Goal: Task Accomplishment & Management: Complete application form

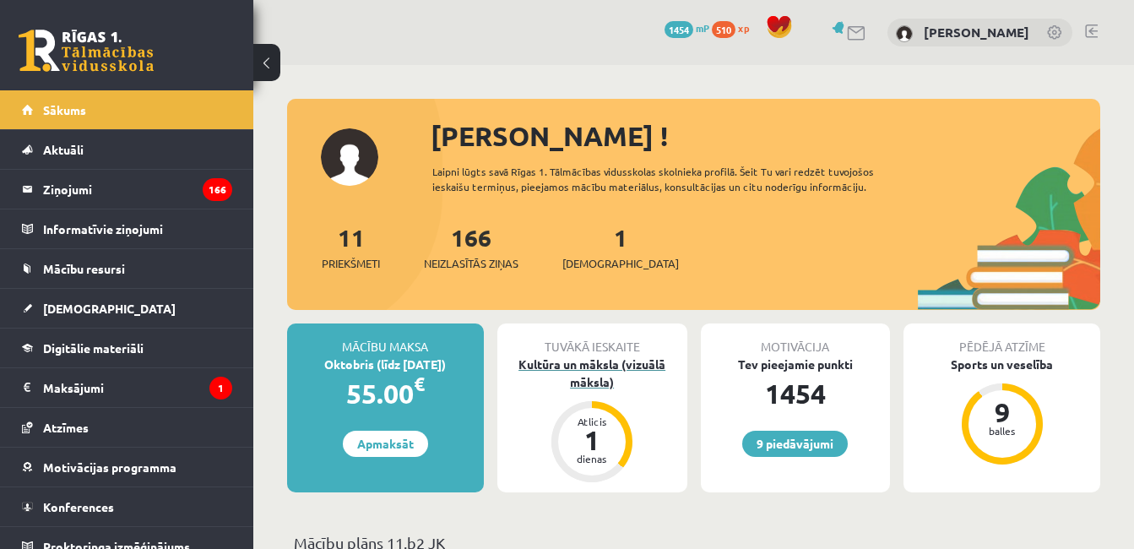
scroll to position [84, 0]
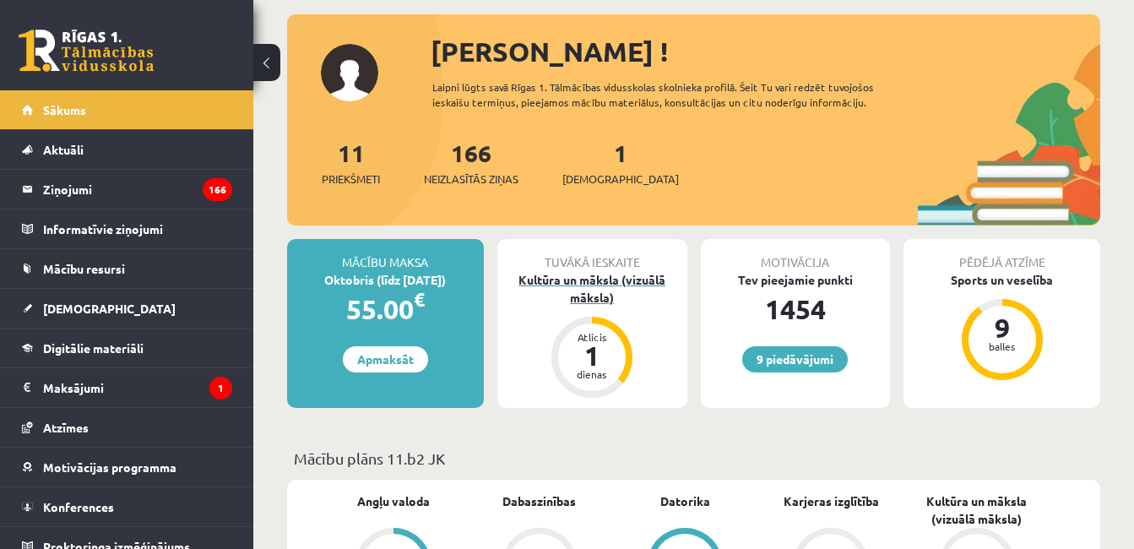
click at [595, 297] on div "Kultūra un māksla (vizuālā māksla)" at bounding box center [592, 288] width 190 height 35
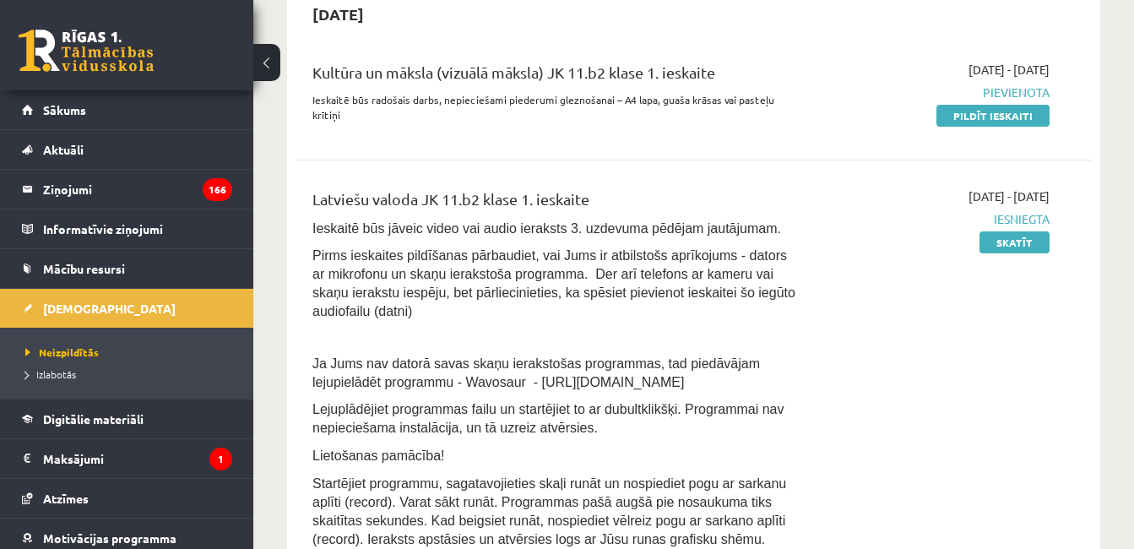
scroll to position [422, 0]
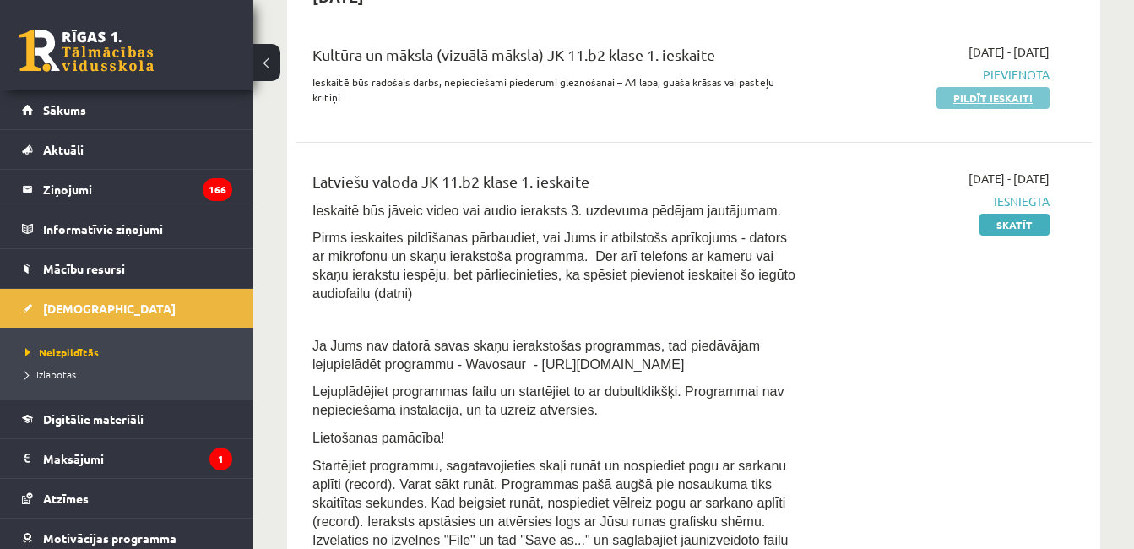
click at [956, 96] on link "Pildīt ieskaiti" at bounding box center [992, 98] width 113 height 22
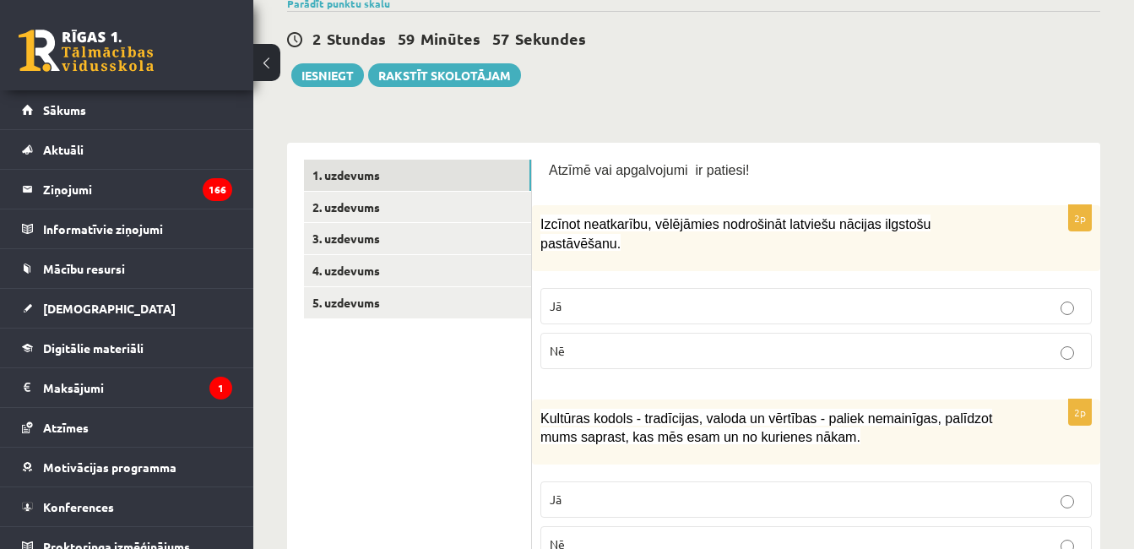
scroll to position [253, 0]
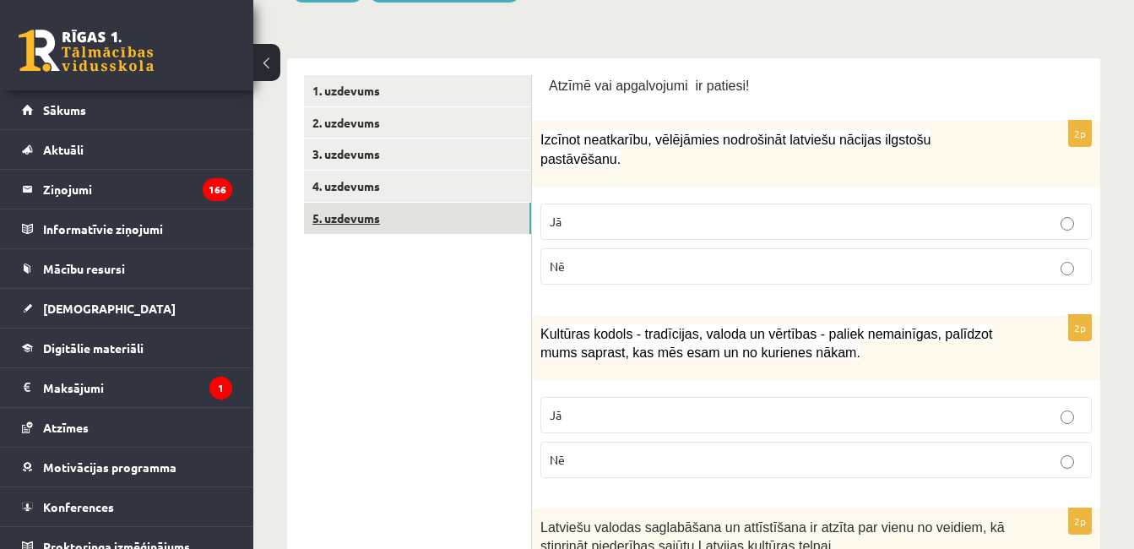
click at [455, 208] on link "5. uzdevums" at bounding box center [417, 218] width 227 height 31
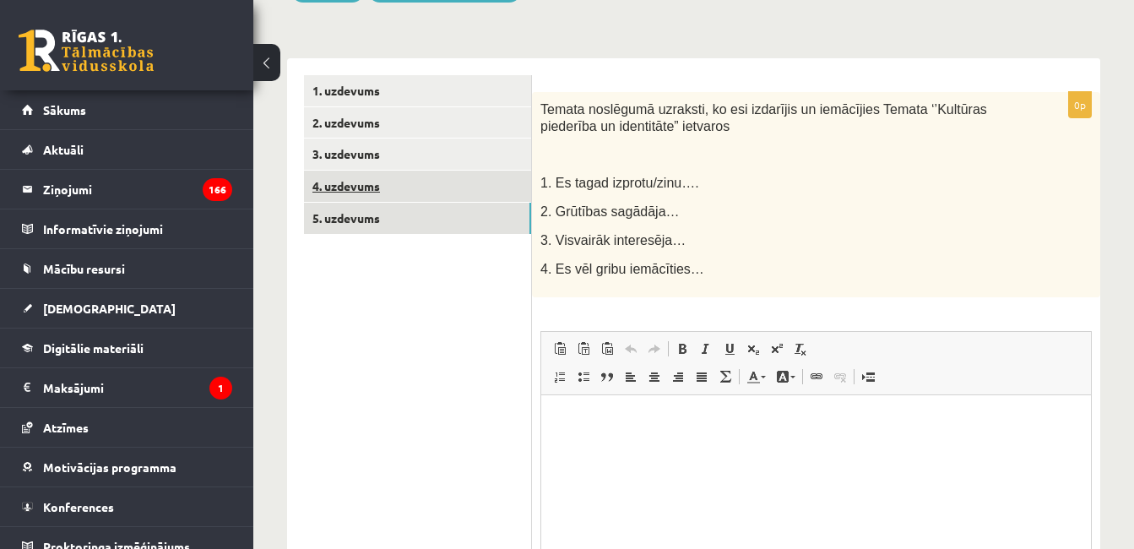
scroll to position [0, 0]
click at [446, 190] on link "4. uzdevums" at bounding box center [417, 186] width 227 height 31
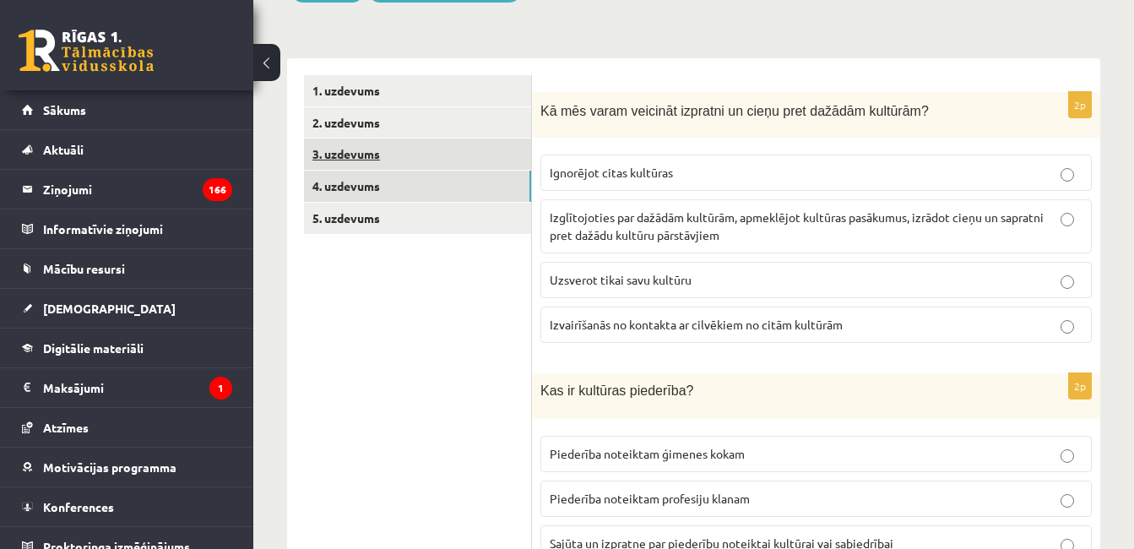
click at [420, 152] on link "3. uzdevums" at bounding box center [417, 153] width 227 height 31
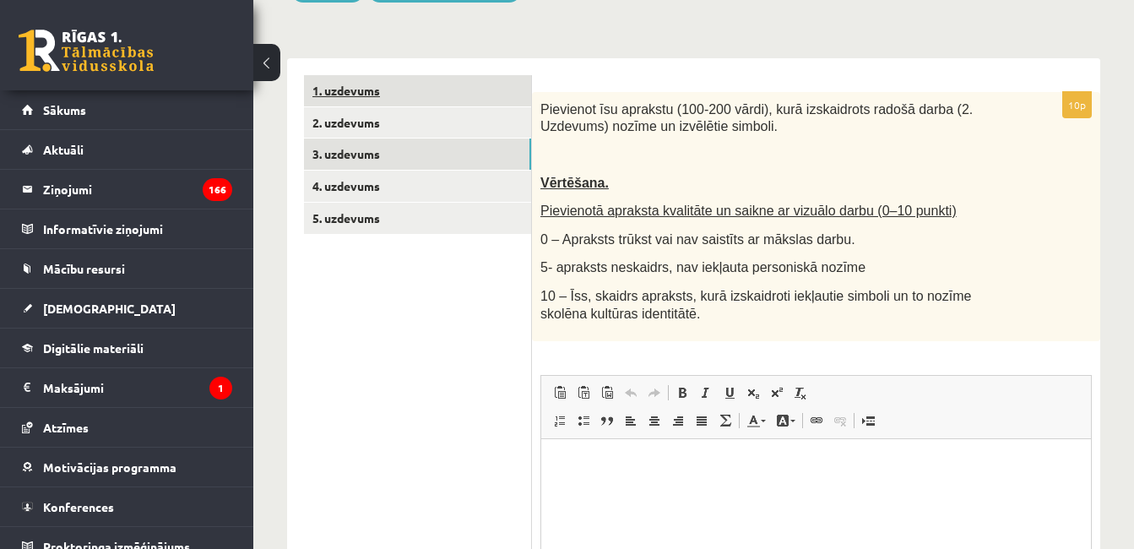
click at [392, 92] on link "1. uzdevums" at bounding box center [417, 90] width 227 height 31
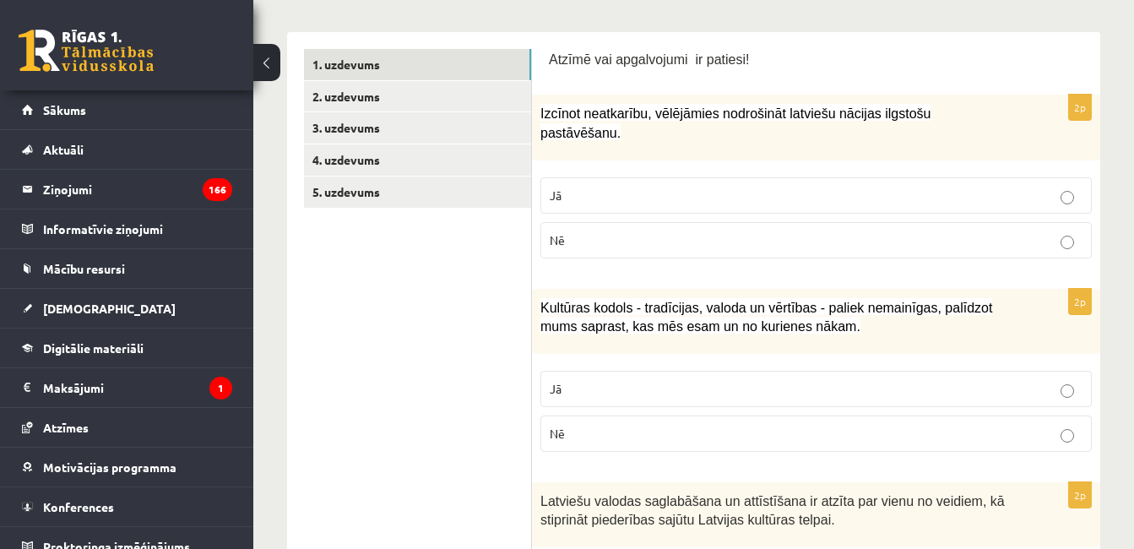
scroll to position [253, 0]
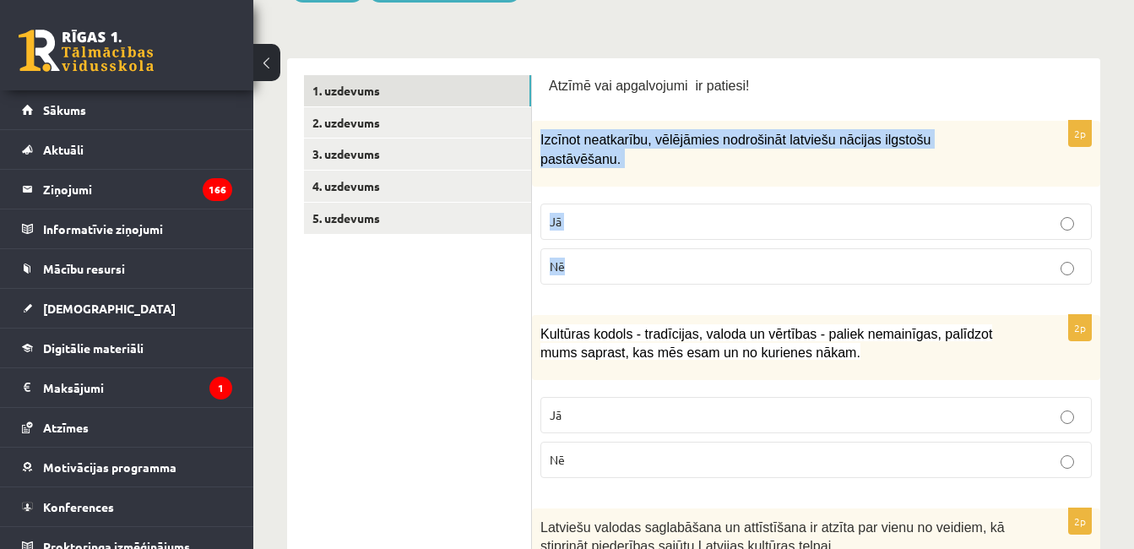
drag, startPoint x: 535, startPoint y: 138, endPoint x: 690, endPoint y: 241, distance: 185.2
click at [690, 241] on div "2p Izcīnot neatkarību, vēlējāmies nodrošināt latviešu nācijas ilgstošu pastāvēš…" at bounding box center [816, 209] width 568 height 176
copy div "Izcīnot neatkarību, vēlējāmies nodrošināt latviešu nācijas ilgstošu pastāvēšanu…"
click at [682, 213] on p "Jā" at bounding box center [816, 222] width 533 height 18
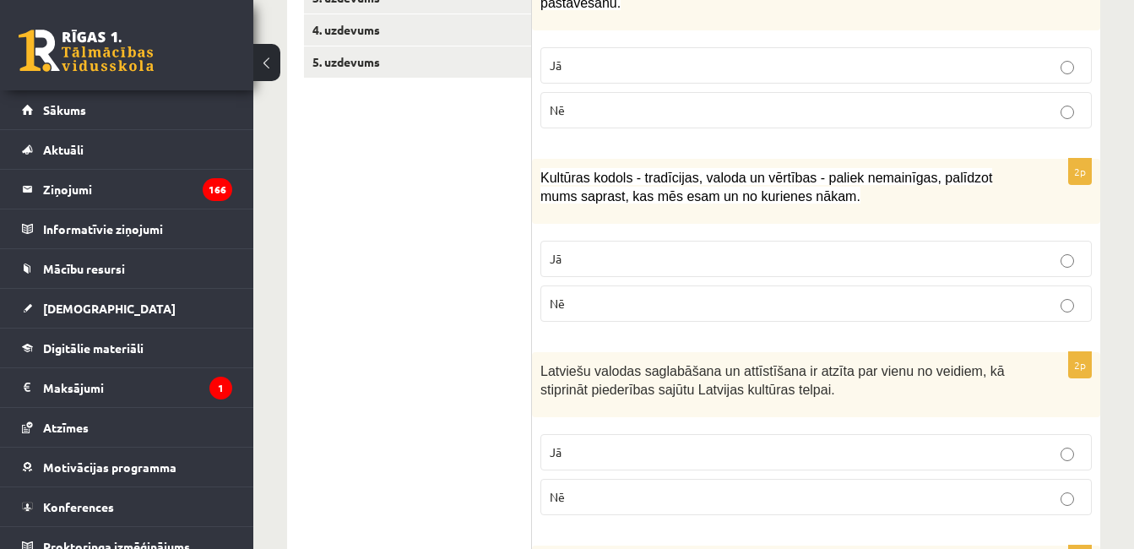
scroll to position [422, 0]
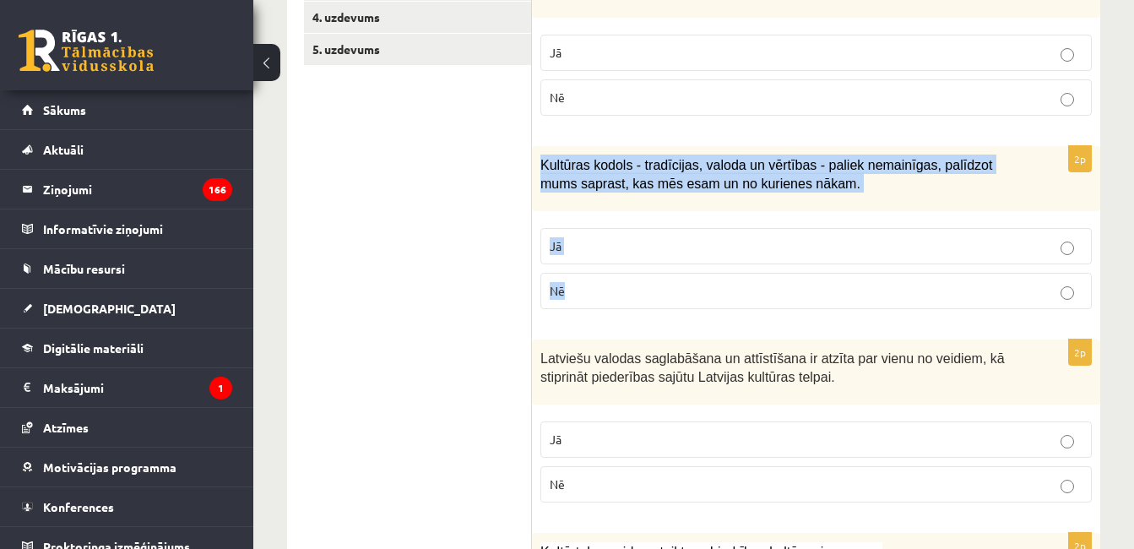
drag, startPoint x: 539, startPoint y: 144, endPoint x: 710, endPoint y: 274, distance: 214.6
click at [710, 274] on div "2p Kultūras kodols - tradīcijas, valoda un vērtības - paliek nemainīgas, palīdz…" at bounding box center [816, 234] width 568 height 176
copy div "Kultūras kodols - tradīcijas, valoda un vērtības - paliek nemainīgas, palīdzot …"
click at [653, 237] on p "Jā" at bounding box center [816, 246] width 533 height 18
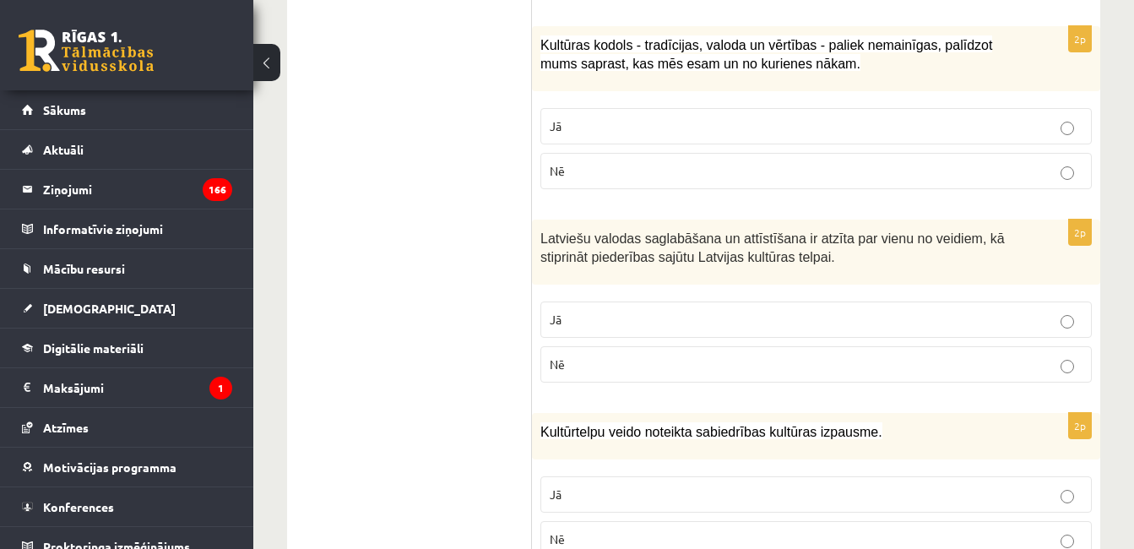
scroll to position [591, 0]
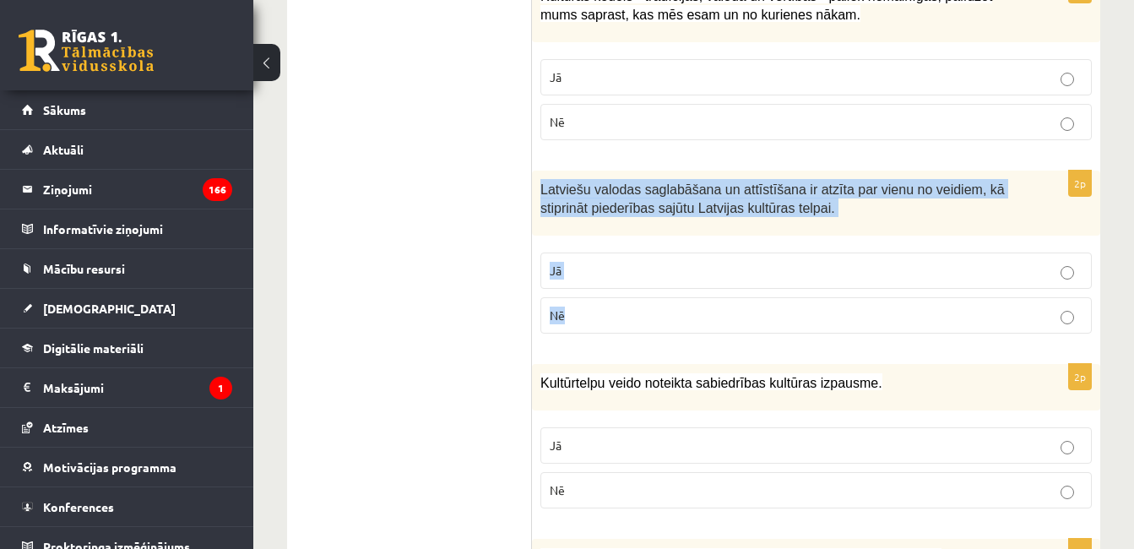
drag, startPoint x: 538, startPoint y: 171, endPoint x: 588, endPoint y: 301, distance: 140.0
click at [588, 301] on div "2p Latviešu valodas saglabāšana un attīstīšana ir atzīta par vienu no veidiem, …" at bounding box center [816, 259] width 568 height 176
copy div "Latviešu valodas saglabāšana un attīstīšana ir atzīta par vienu no veidiem, kā …"
click at [581, 262] on p "Jā" at bounding box center [816, 271] width 533 height 18
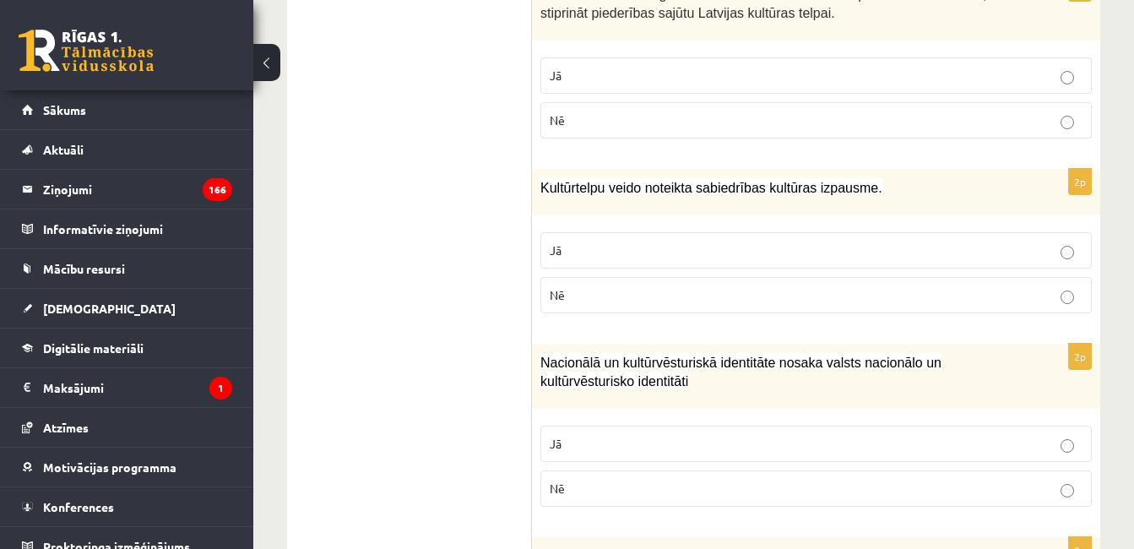
scroll to position [844, 0]
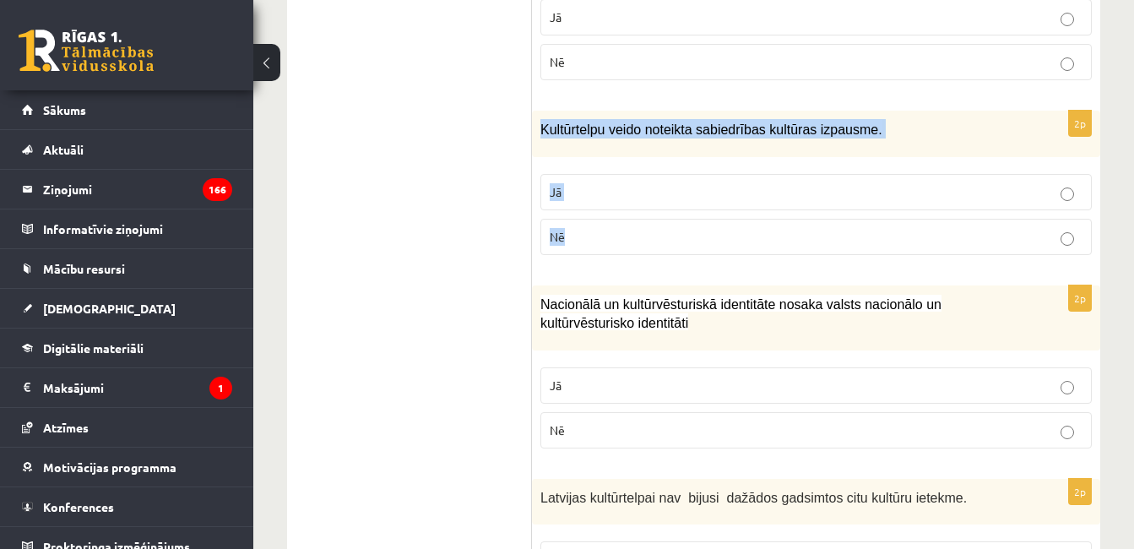
drag, startPoint x: 532, startPoint y: 107, endPoint x: 599, endPoint y: 205, distance: 118.5
click at [599, 205] on div "2p Kultūrtelpu veido noteikta sabiedrības kultūras izpausme. Jā Nē" at bounding box center [816, 190] width 568 height 158
copy div "Kultūrtelpu veido noteikta sabiedrības kultūras izpausme. Jā Nē"
click at [622, 183] on p "Jā" at bounding box center [816, 192] width 533 height 18
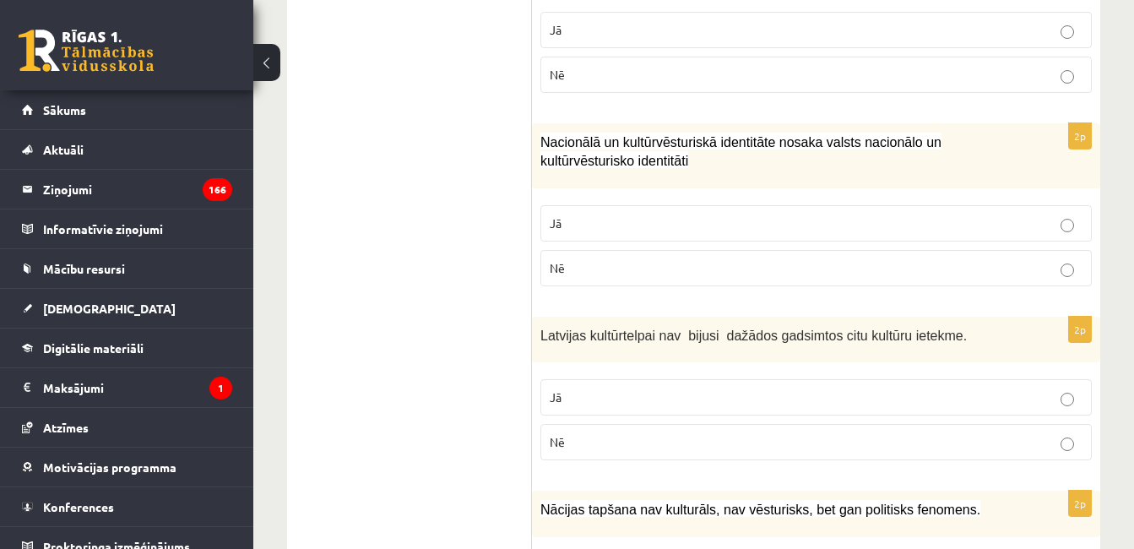
scroll to position [1013, 0]
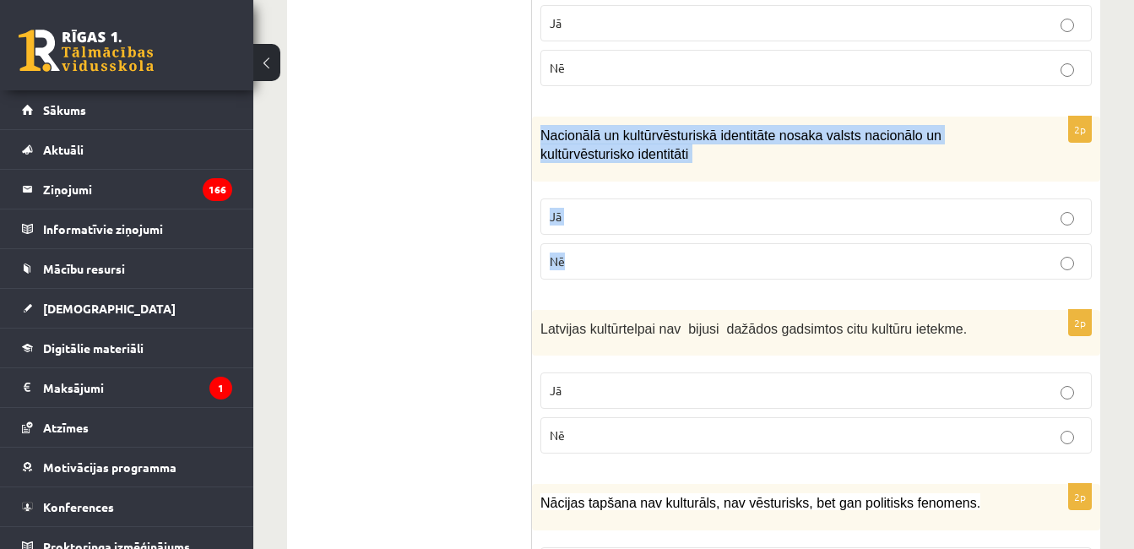
drag, startPoint x: 540, startPoint y: 118, endPoint x: 598, endPoint y: 222, distance: 118.7
click at [598, 222] on div "2p Nacionālā un kultūrvēsturiskā identitāte nosaka valsts nacionālo un kultūrvē…" at bounding box center [816, 205] width 568 height 176
copy div "Nacionālā un kultūrvēsturiskā identitāte nosaka valsts nacionālo un kultūrvēstu…"
click at [601, 243] on label "Nē" at bounding box center [815, 261] width 551 height 36
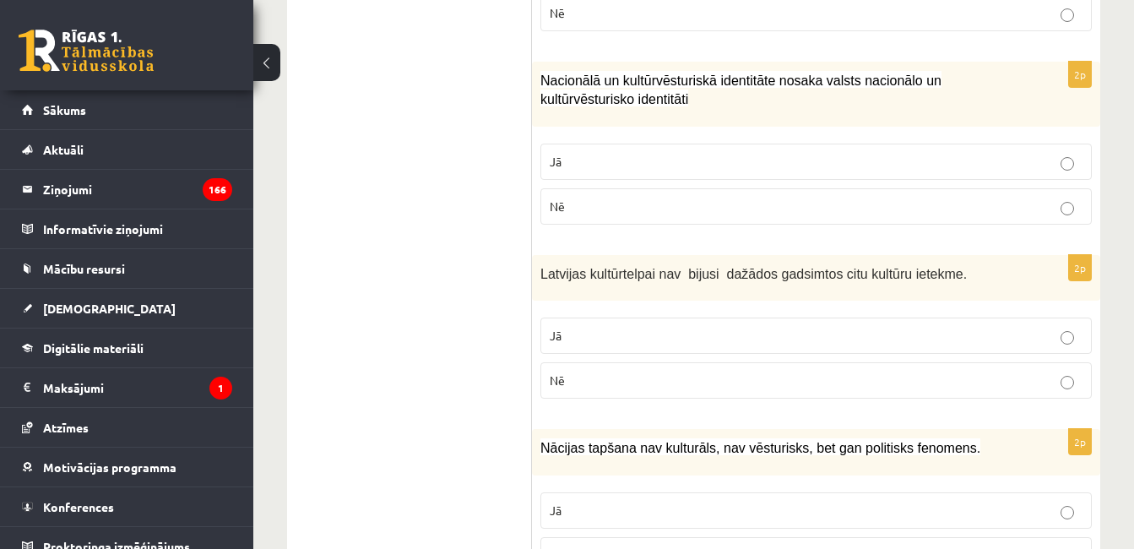
scroll to position [1182, 0]
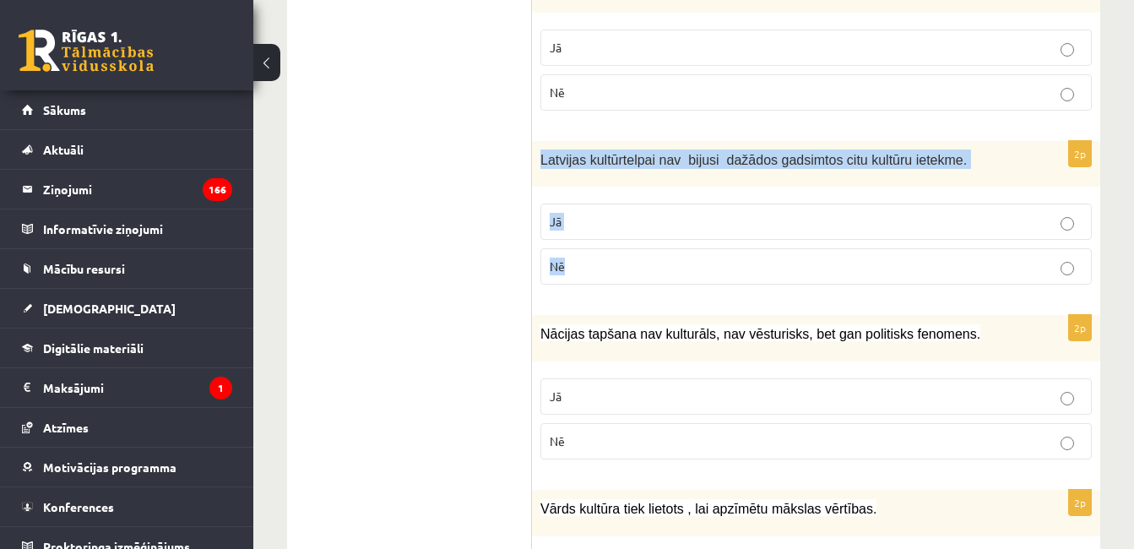
drag, startPoint x: 540, startPoint y: 142, endPoint x: 633, endPoint y: 246, distance: 139.3
click at [633, 246] on div "2p Latvijas kultūrtelpai nav bijusi dažādos gadsimtos citu kultūru ietekme. Jā …" at bounding box center [816, 220] width 568 height 158
copy div "Latvijas kultūrtelpai nav bijusi dažādos gadsimtos citu kultūru ietekme. Jā Nē"
click at [632, 258] on p "Nē" at bounding box center [816, 267] width 533 height 18
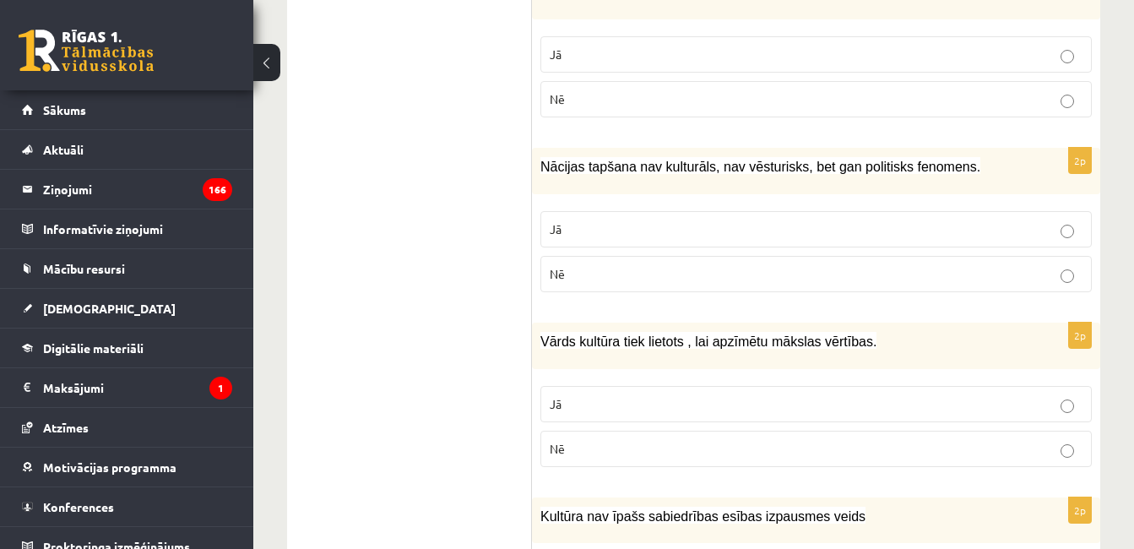
scroll to position [1351, 0]
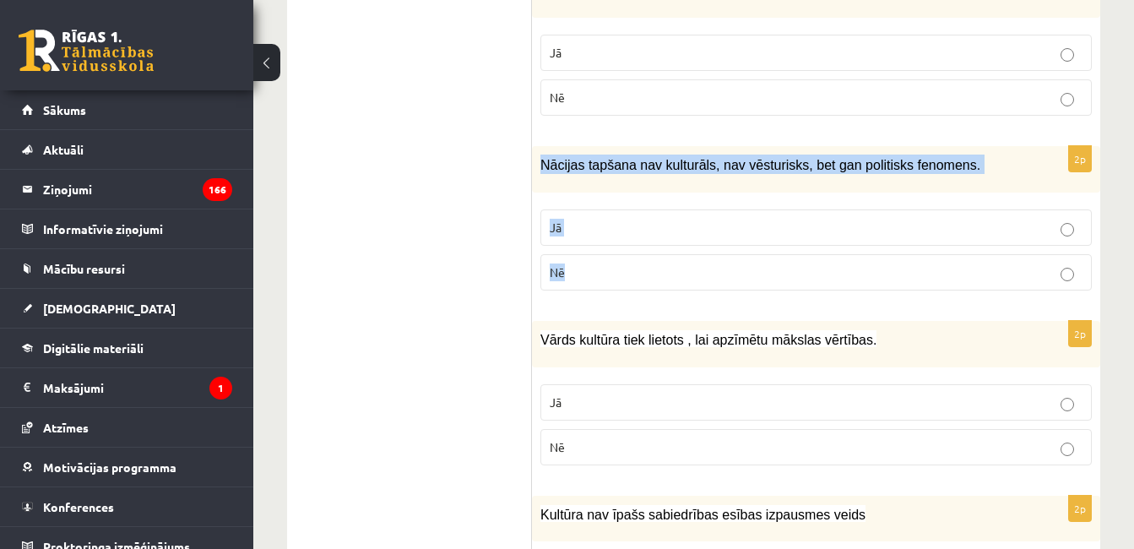
drag, startPoint x: 536, startPoint y: 147, endPoint x: 604, endPoint y: 269, distance: 139.8
click at [604, 269] on div "2p Nācijas tapšana nav kulturāls, nav vēsturisks, bet gan politisks fenomens. J…" at bounding box center [816, 225] width 568 height 158
copy div "Nācijas tapšana nav kulturāls, nav vēsturisks, bet gan politisks fenomens. Jā Nē"
click at [650, 263] on p "Nē" at bounding box center [816, 272] width 533 height 18
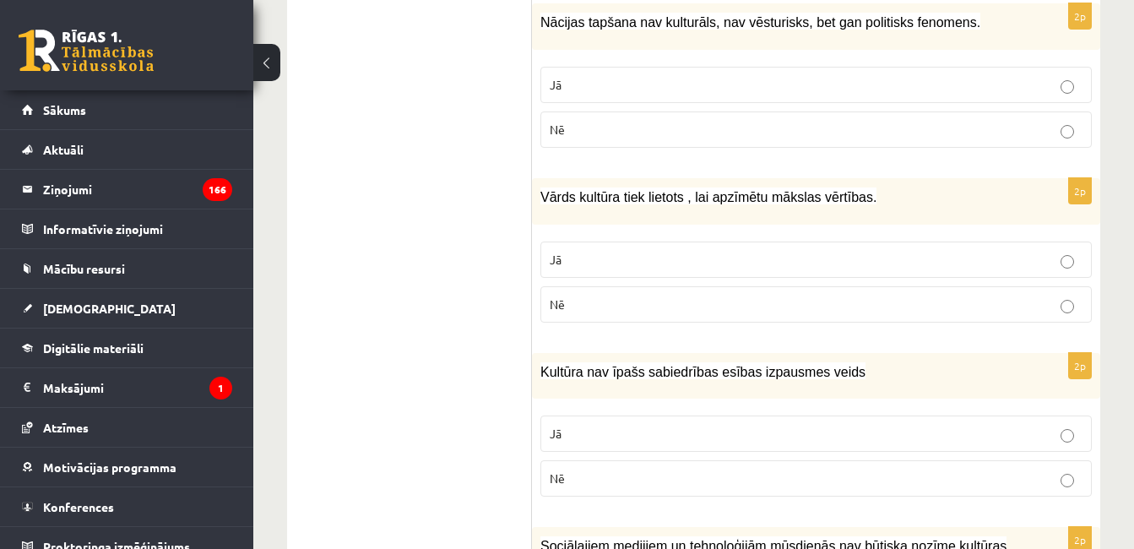
scroll to position [1520, 0]
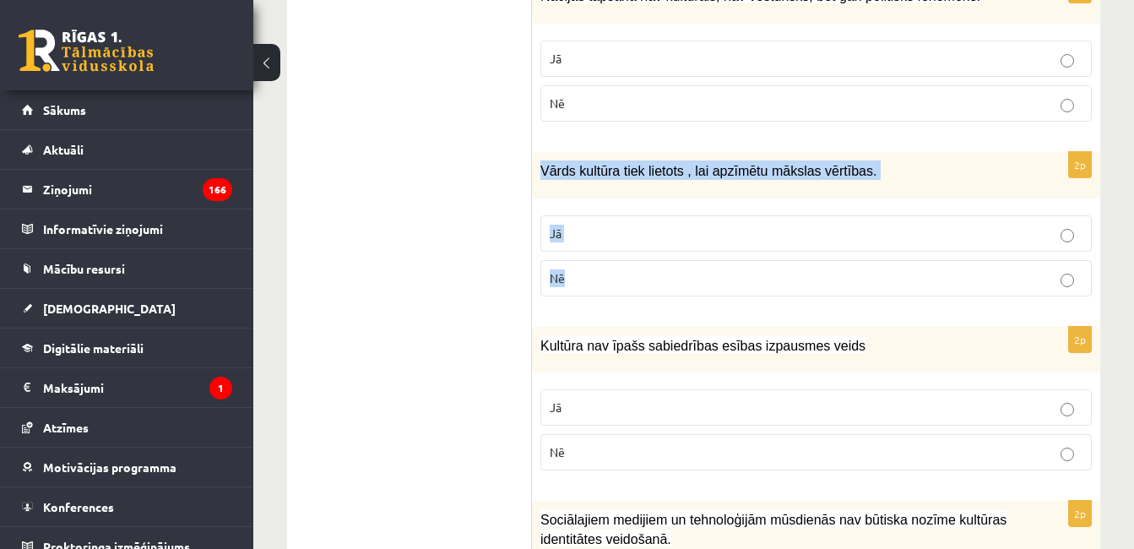
drag, startPoint x: 536, startPoint y: 155, endPoint x: 610, endPoint y: 261, distance: 129.8
click at [610, 261] on div "2p Vārds kultūra tiek lietots , lai apzīmētu mākslas vērtības. Jā Nē" at bounding box center [816, 231] width 568 height 158
copy div "Vārds kultūra tiek lietots , lai apzīmētu mākslas vērtības. Jā Nē"
click at [648, 225] on p "Jā" at bounding box center [816, 234] width 533 height 18
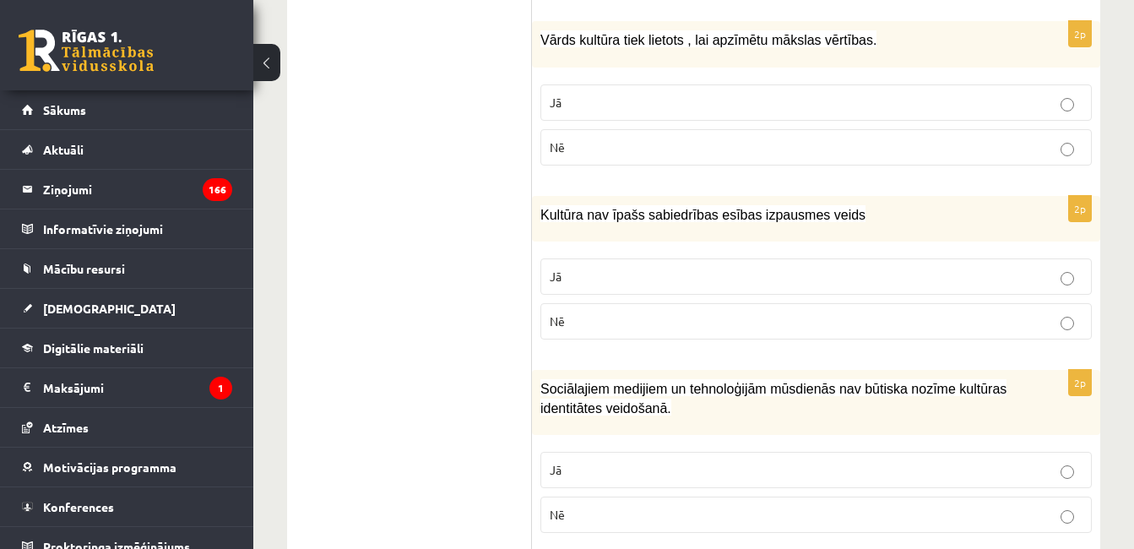
scroll to position [1689, 0]
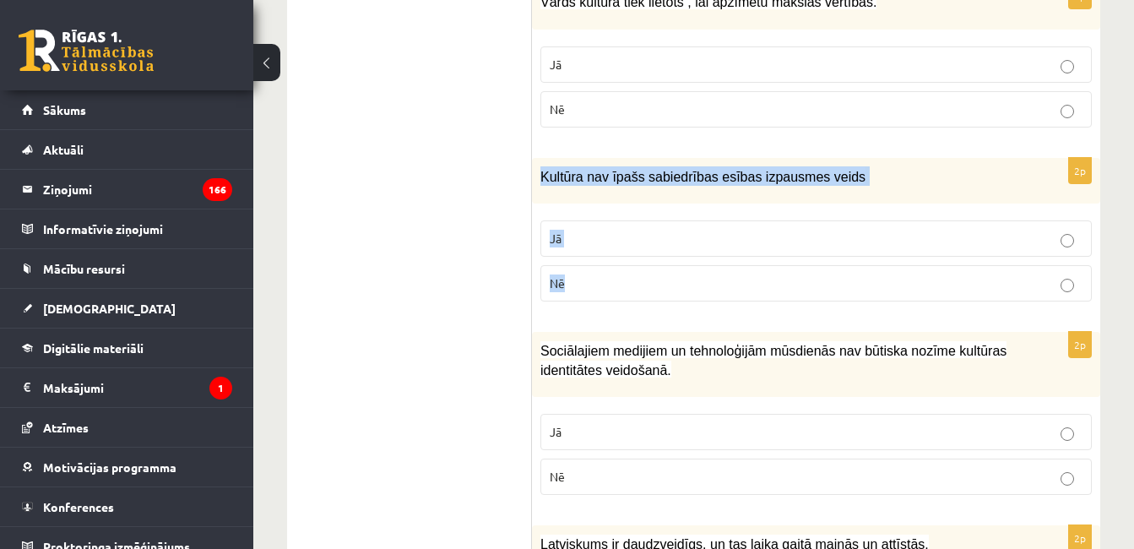
drag, startPoint x: 539, startPoint y: 156, endPoint x: 581, endPoint y: 256, distance: 108.2
click at [581, 256] on div "2p Kultūra nav īpašs sabiedrības esības izpausmes veids Jā Nē" at bounding box center [816, 237] width 568 height 158
copy div "Kultūra nav īpašs sabiedrības esības izpausmes veids Jā Nē"
click at [676, 265] on label "Nē" at bounding box center [815, 283] width 551 height 36
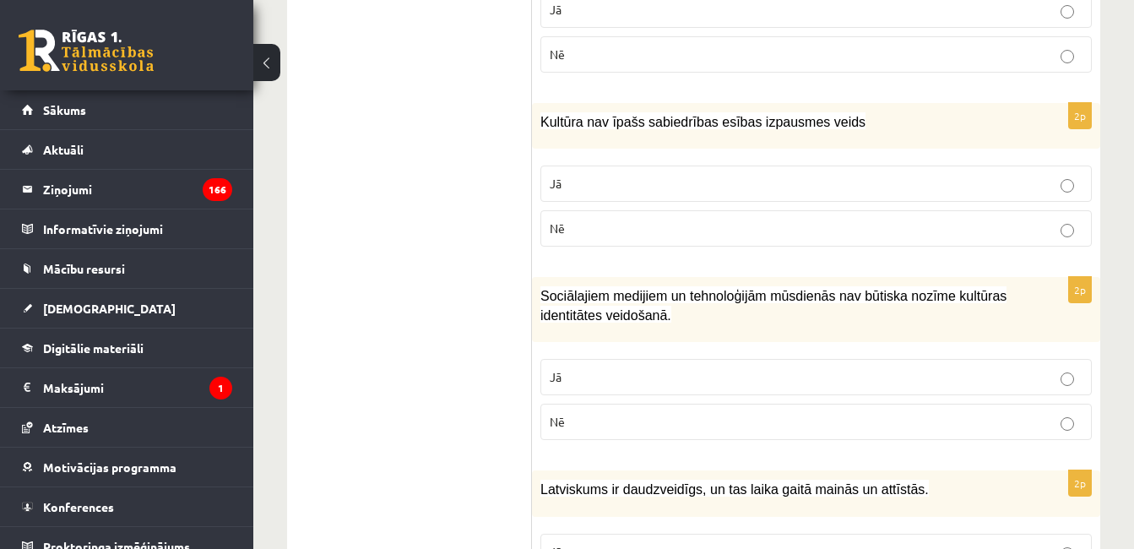
scroll to position [1858, 0]
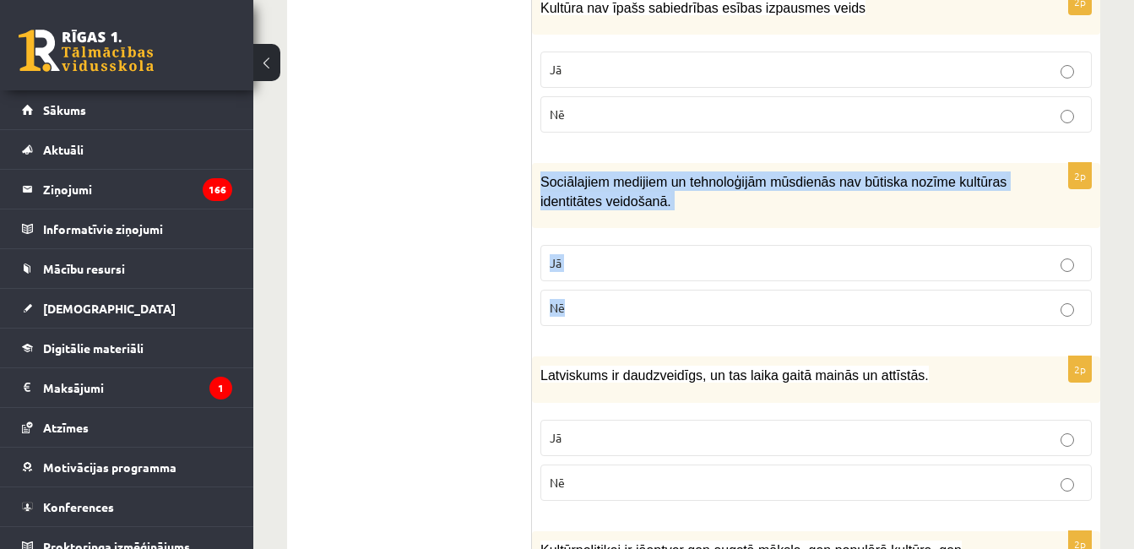
drag, startPoint x: 533, startPoint y: 162, endPoint x: 680, endPoint y: 278, distance: 187.0
click at [680, 279] on div "2p Sociālajiem medijiem un tehnoloģijām mūsdienās nav būtiska nozīme kultūras i…" at bounding box center [816, 251] width 568 height 176
copy div "Sociālajiem medijiem un tehnoloģijām mūsdienās nav būtiska nozīme kultūras iden…"
click at [632, 299] on p "Nē" at bounding box center [816, 308] width 533 height 18
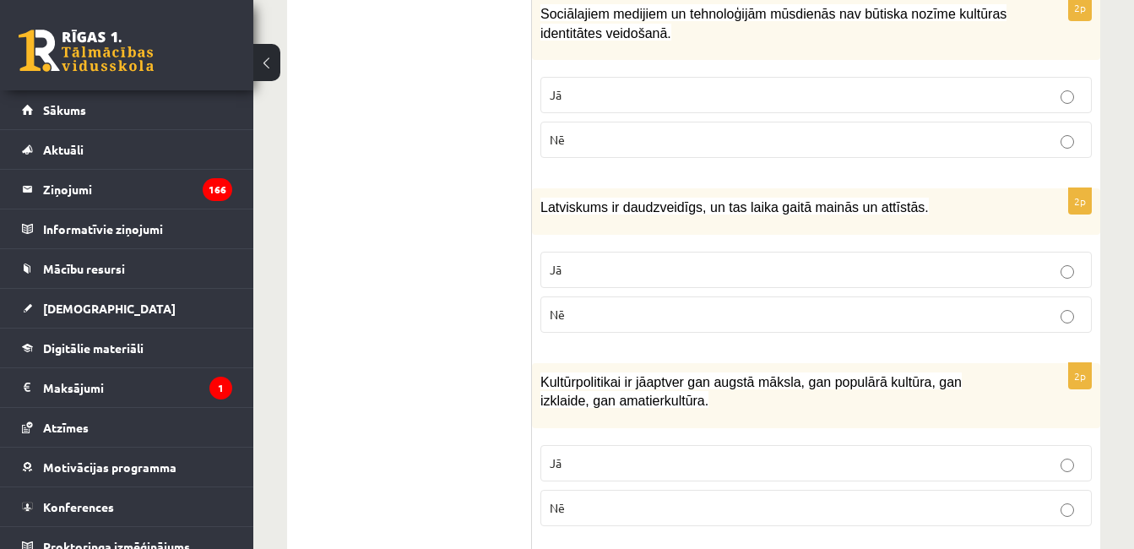
scroll to position [2026, 0]
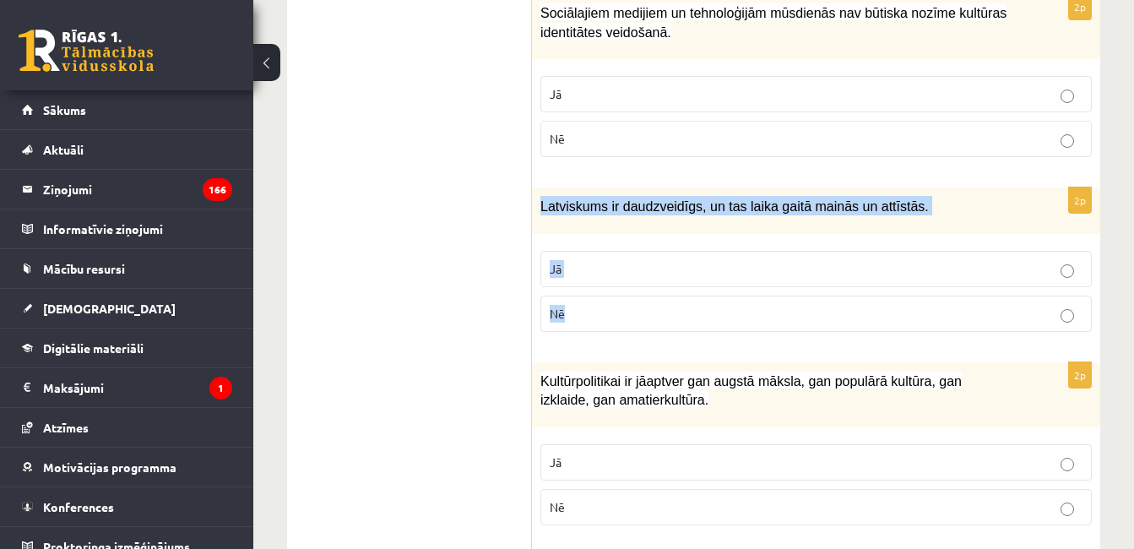
drag, startPoint x: 538, startPoint y: 185, endPoint x: 603, endPoint y: 282, distance: 116.9
click at [603, 282] on div "2p Latviskums ir daudzveidīgs, un tas laika gaitā mainās un attīstās. Jā Nē" at bounding box center [816, 266] width 568 height 158
click at [606, 260] on p "Jā" at bounding box center [816, 269] width 533 height 18
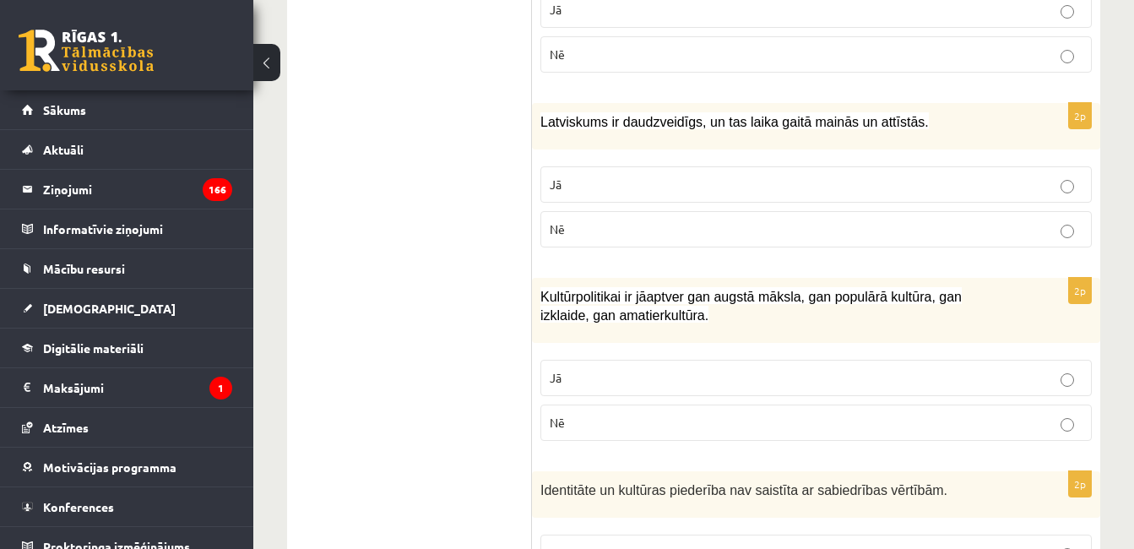
scroll to position [2195, 0]
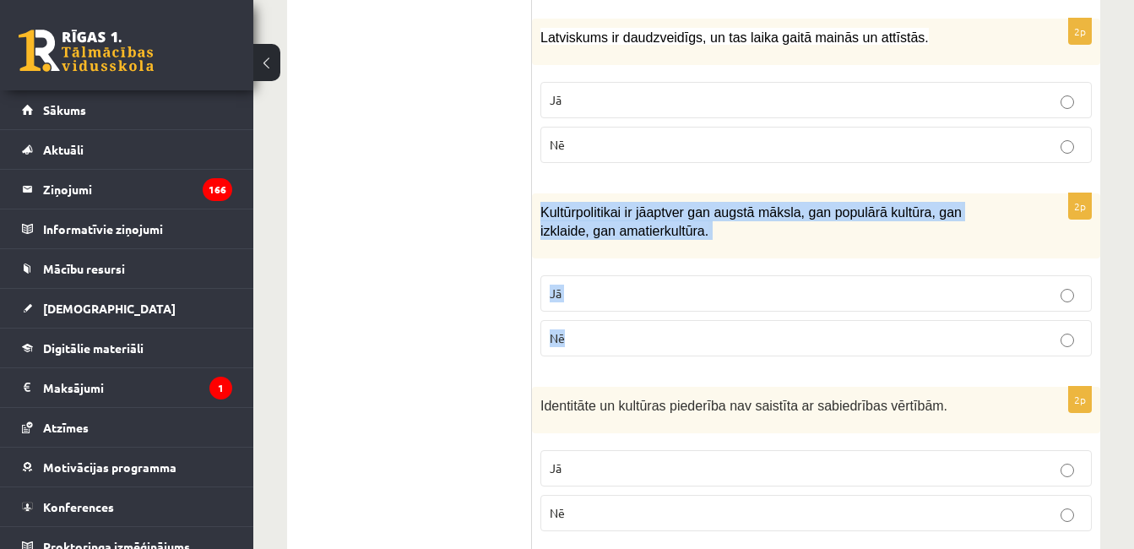
drag, startPoint x: 538, startPoint y: 193, endPoint x: 628, endPoint y: 302, distance: 141.5
click at [628, 302] on div "2p Kultūrpolitikai ir jāaptver gan augstā māksla, gan populārā kultūra, gan izk…" at bounding box center [816, 281] width 568 height 176
drag, startPoint x: 634, startPoint y: 279, endPoint x: 620, endPoint y: 274, distance: 15.2
click at [633, 285] on p "Jā" at bounding box center [816, 294] width 533 height 18
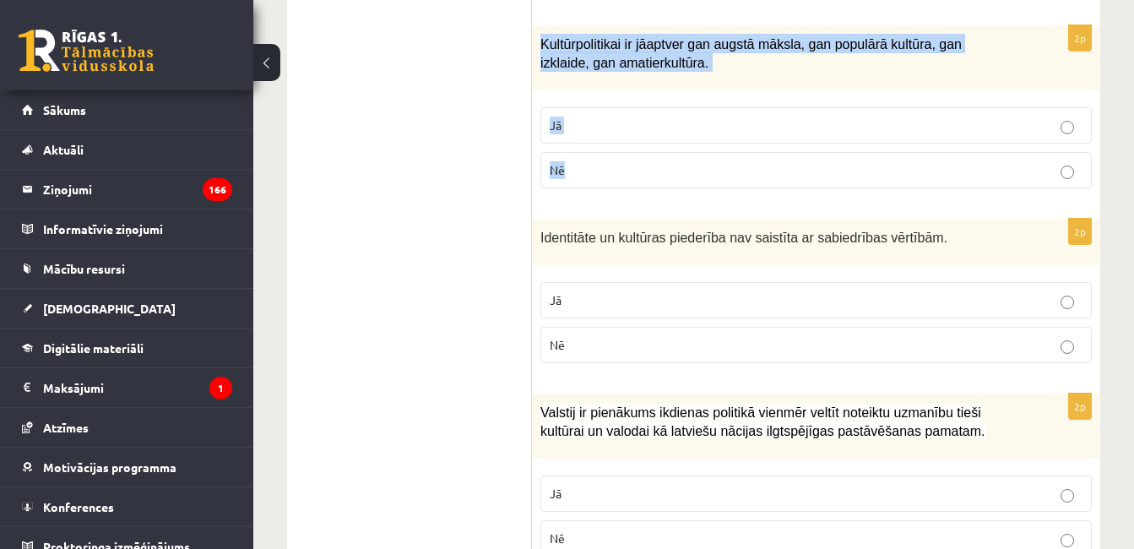
scroll to position [2364, 0]
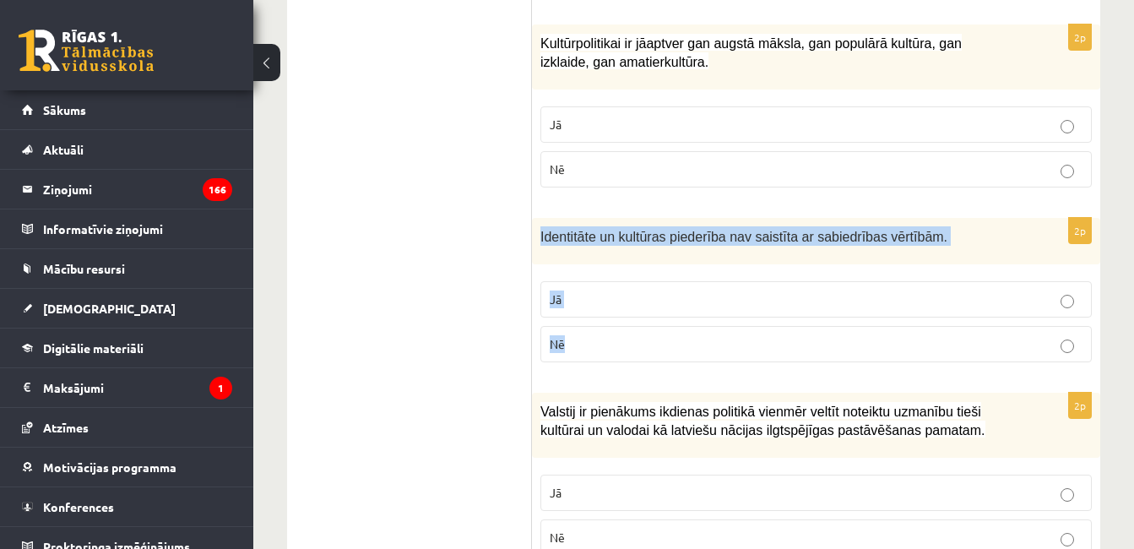
drag, startPoint x: 536, startPoint y: 218, endPoint x: 627, endPoint y: 307, distance: 127.8
click at [627, 308] on div "2p Identitāte un kultūras piederība nav saistīta ar sabiedrības vērtībām. Jā Nē" at bounding box center [816, 297] width 568 height 158
click at [600, 335] on p "Nē" at bounding box center [816, 344] width 533 height 18
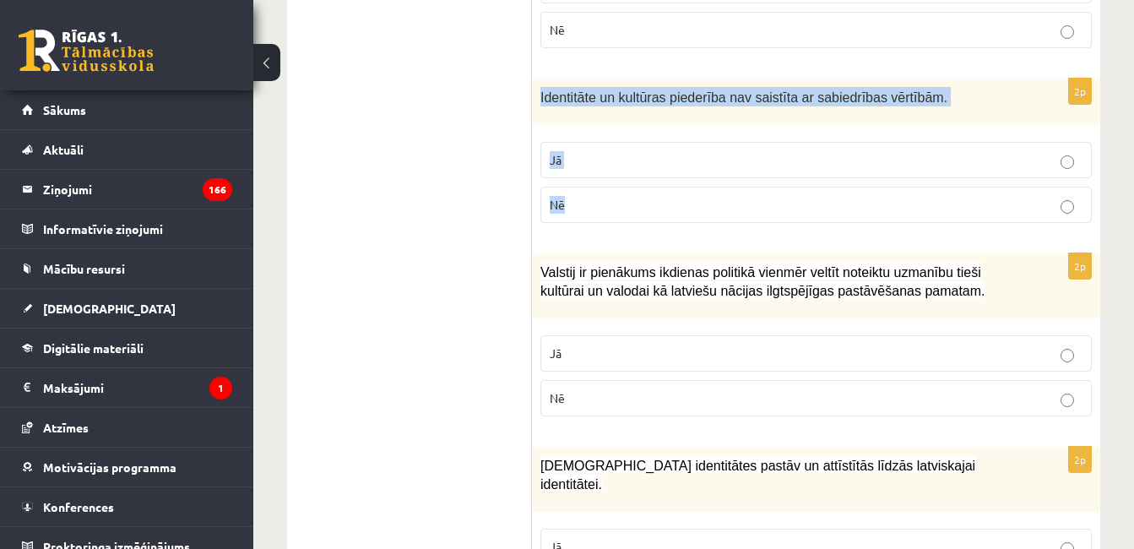
scroll to position [2533, 0]
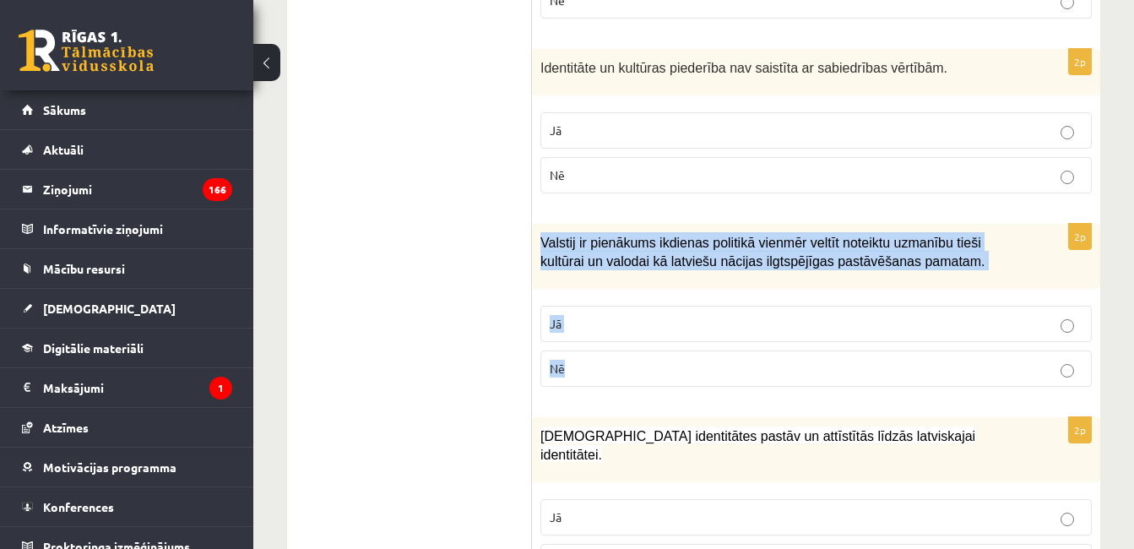
drag, startPoint x: 538, startPoint y: 220, endPoint x: 591, endPoint y: 340, distance: 131.9
click at [591, 340] on div "2p Valstij ir pienākums ikdienas politikā vienmēr veltīt noteiktu uzmanību tieš…" at bounding box center [816, 312] width 568 height 176
click at [588, 306] on label "Jā" at bounding box center [815, 324] width 551 height 36
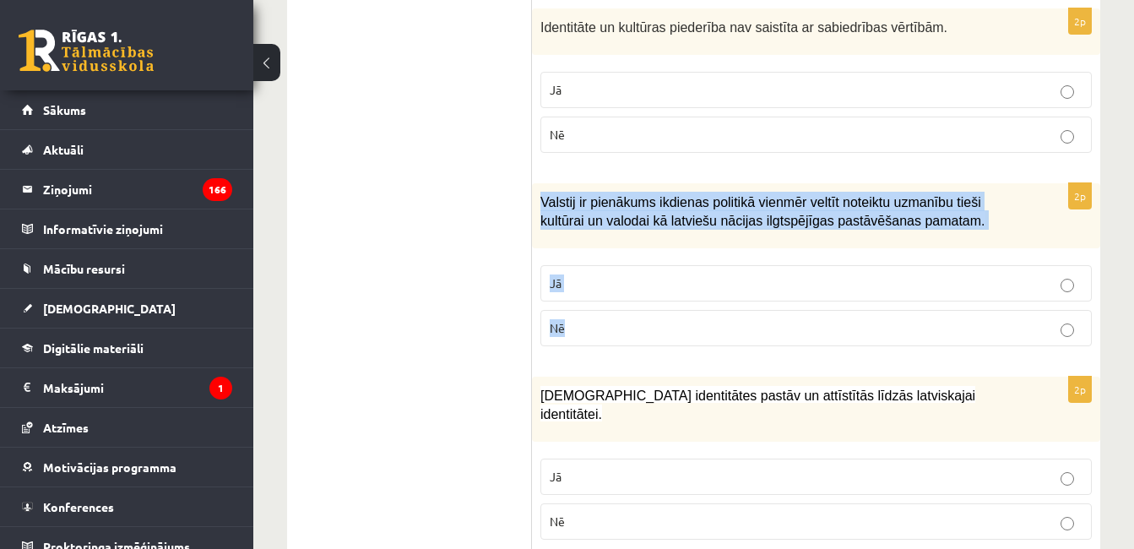
scroll to position [2592, 0]
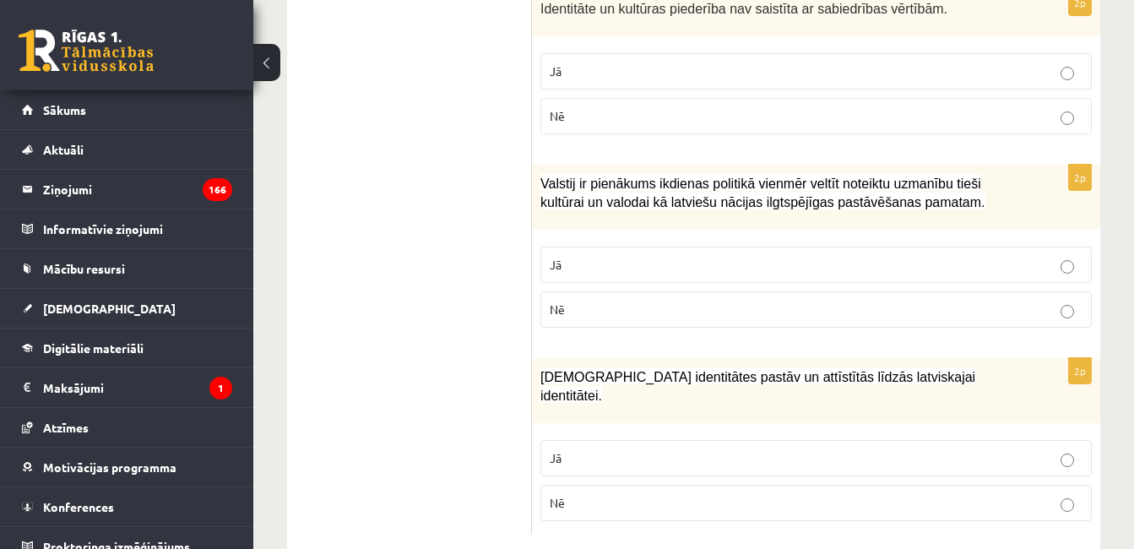
click at [544, 370] on span "Mazākumtautību identitātes pastāv un attīstītās līdzās latviskajai identitātei." at bounding box center [757, 387] width 435 height 34
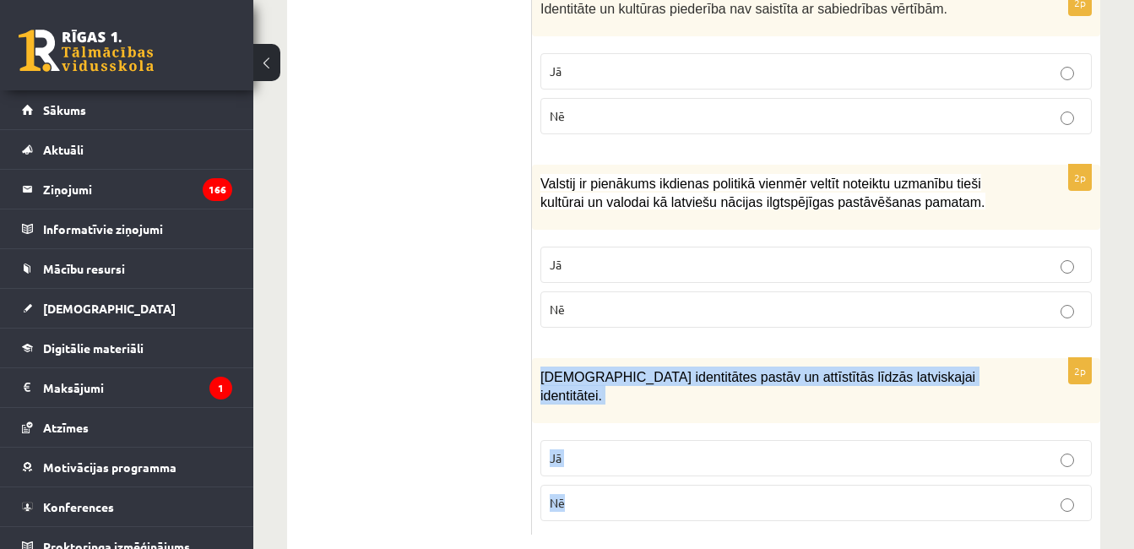
drag, startPoint x: 537, startPoint y: 358, endPoint x: 606, endPoint y: 464, distance: 126.9
click at [606, 464] on div "2p Mazākumtautību identitātes pastāv un attīstītās līdzās latviskajai identitāt…" at bounding box center [816, 446] width 568 height 176
click at [602, 449] on p "Jā" at bounding box center [816, 458] width 533 height 18
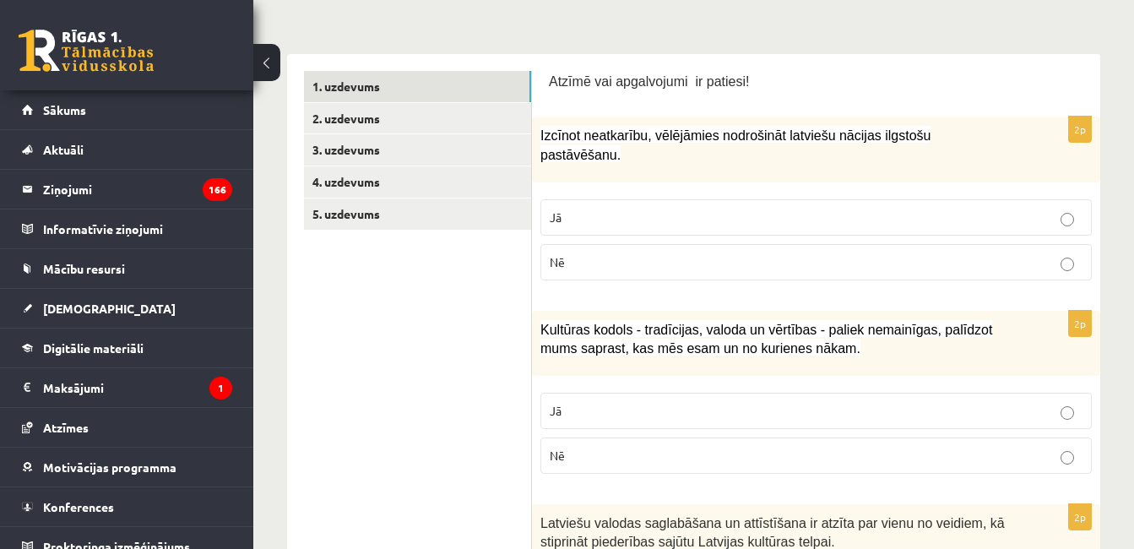
scroll to position [228, 0]
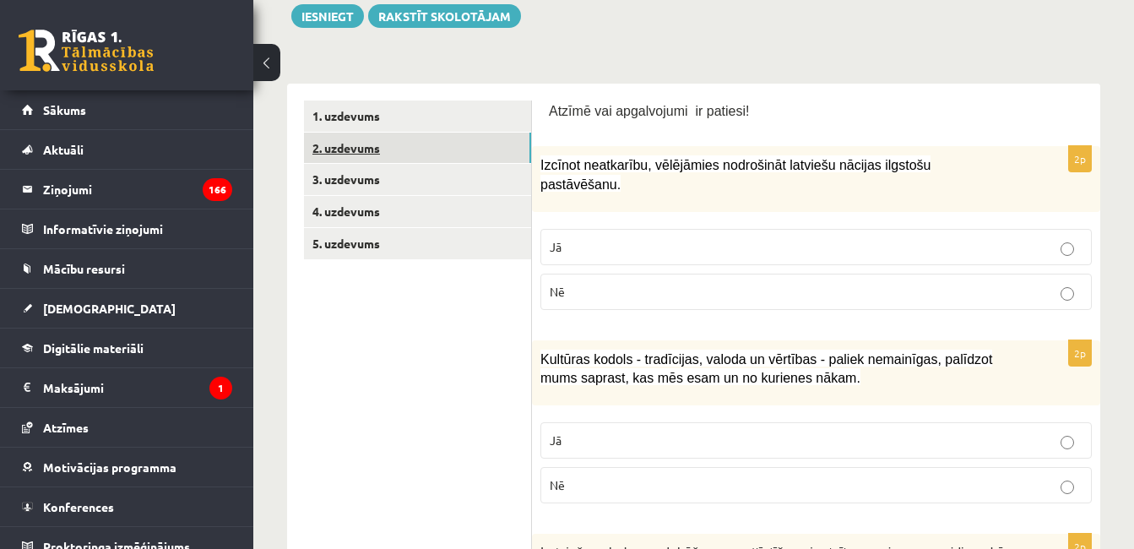
click at [398, 153] on link "2. uzdevums" at bounding box center [417, 148] width 227 height 31
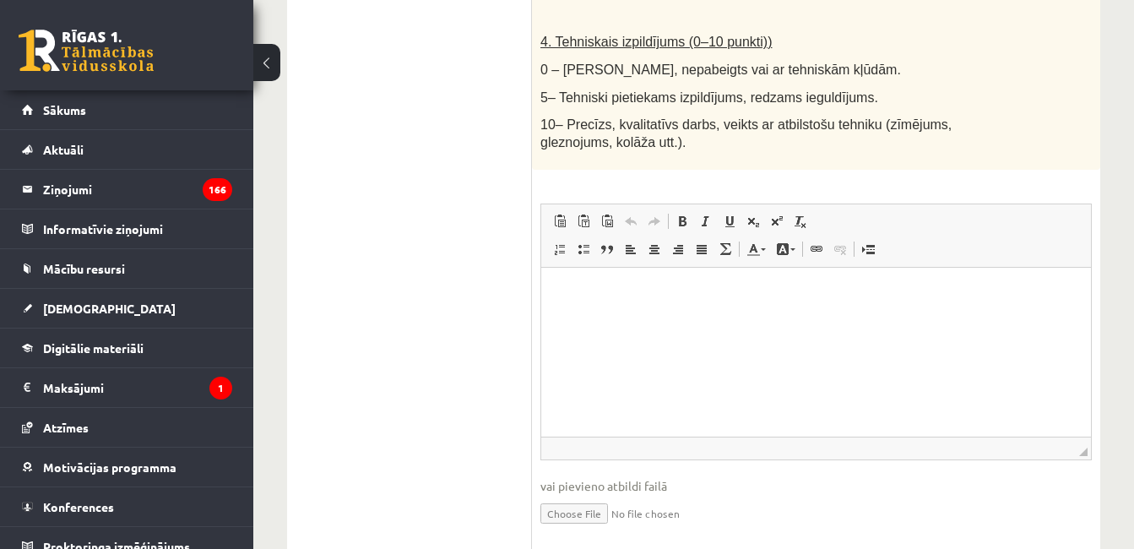
scroll to position [1136, 0]
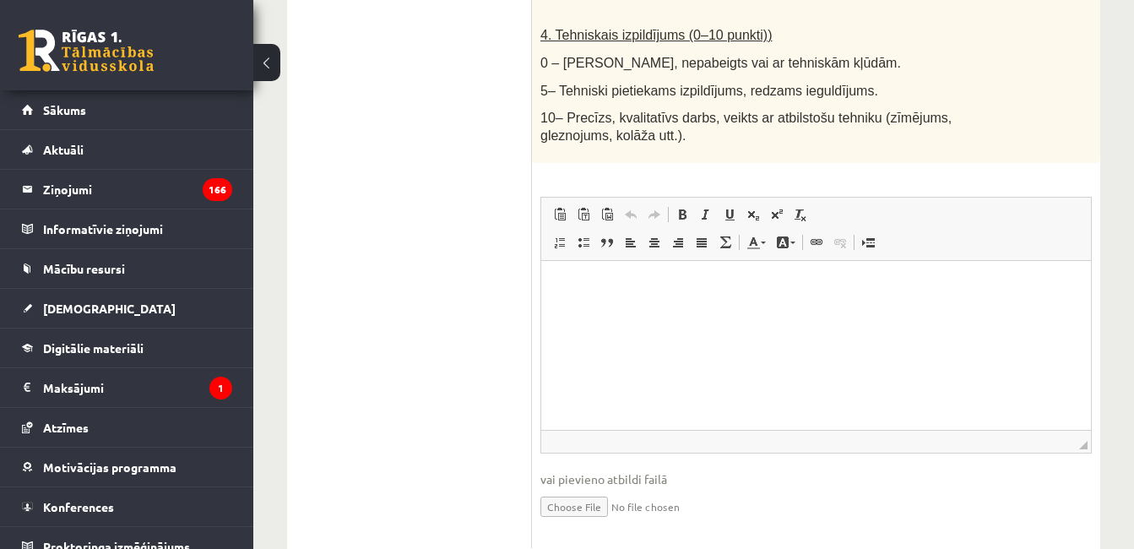
drag, startPoint x: 68, startPoint y: 57, endPoint x: 34, endPoint y: -25, distance: 88.9
drag, startPoint x: 34, startPoint y: -25, endPoint x: 334, endPoint y: 431, distance: 546.8
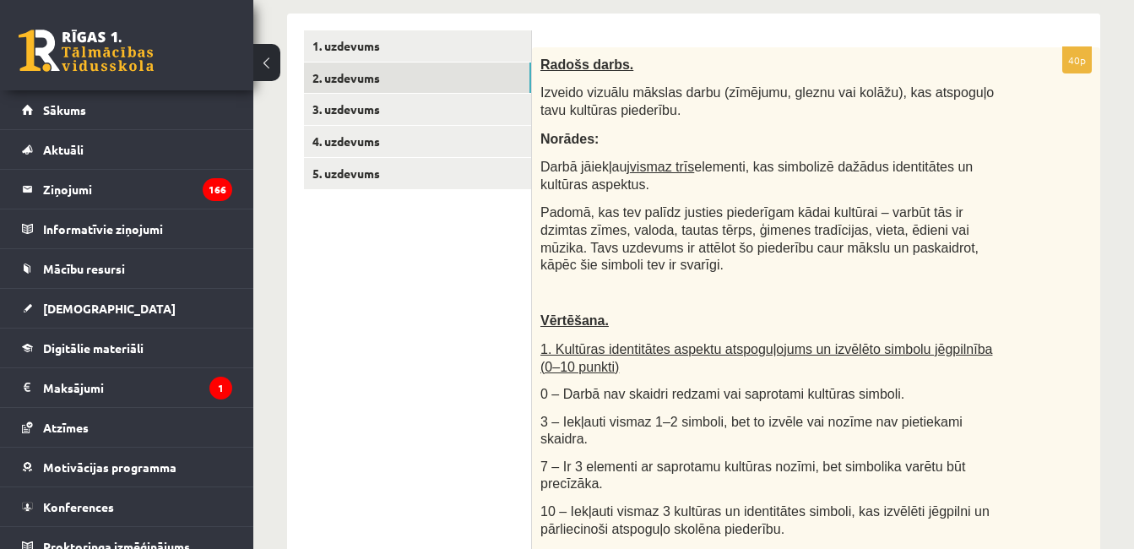
scroll to position [292, 0]
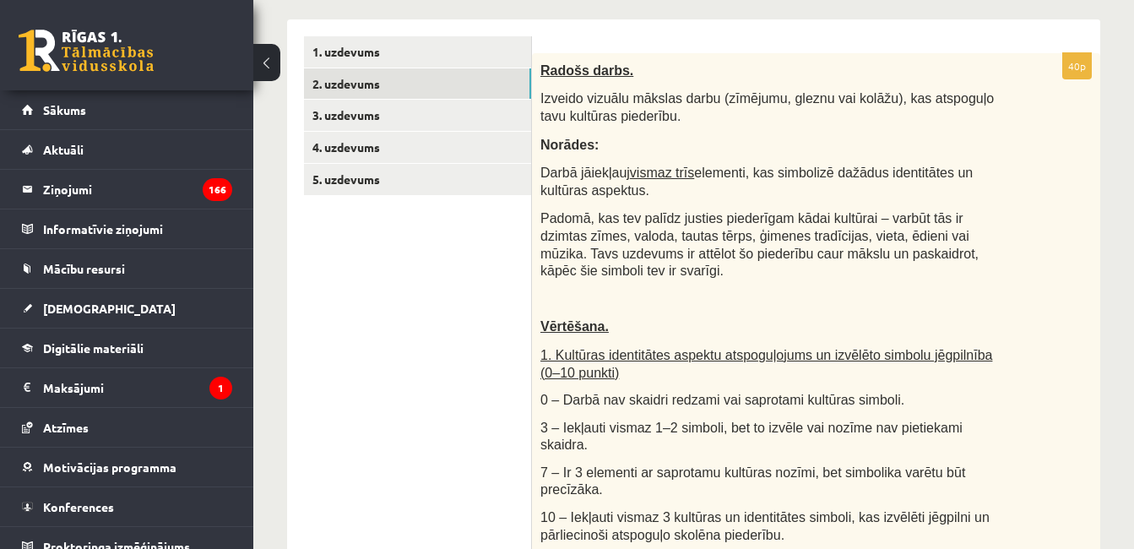
drag, startPoint x: 306, startPoint y: 354, endPoint x: 330, endPoint y: 385, distance: 39.7
drag, startPoint x: 611, startPoint y: 338, endPoint x: 808, endPoint y: 384, distance: 202.1
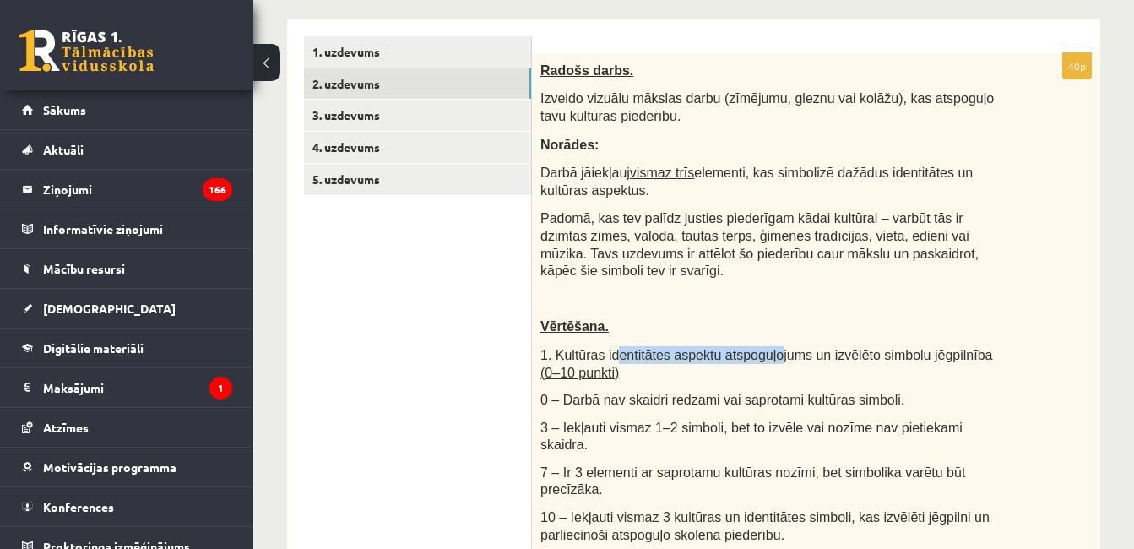
click at [808, 384] on div "Radošs darbs. Izveido vizuālu mākslas darbu (zīmējumu, gleznu vai kolāžu), kas …" at bounding box center [816, 530] width 568 height 955
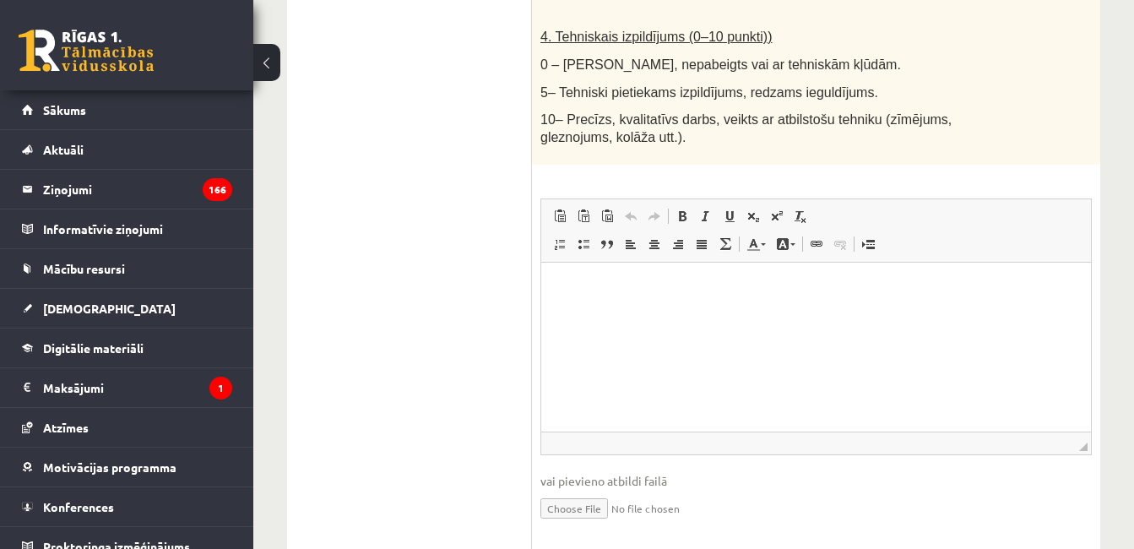
scroll to position [1136, 0]
drag, startPoint x: 1126, startPoint y: 426, endPoint x: 1033, endPoint y: 527, distance: 137.4
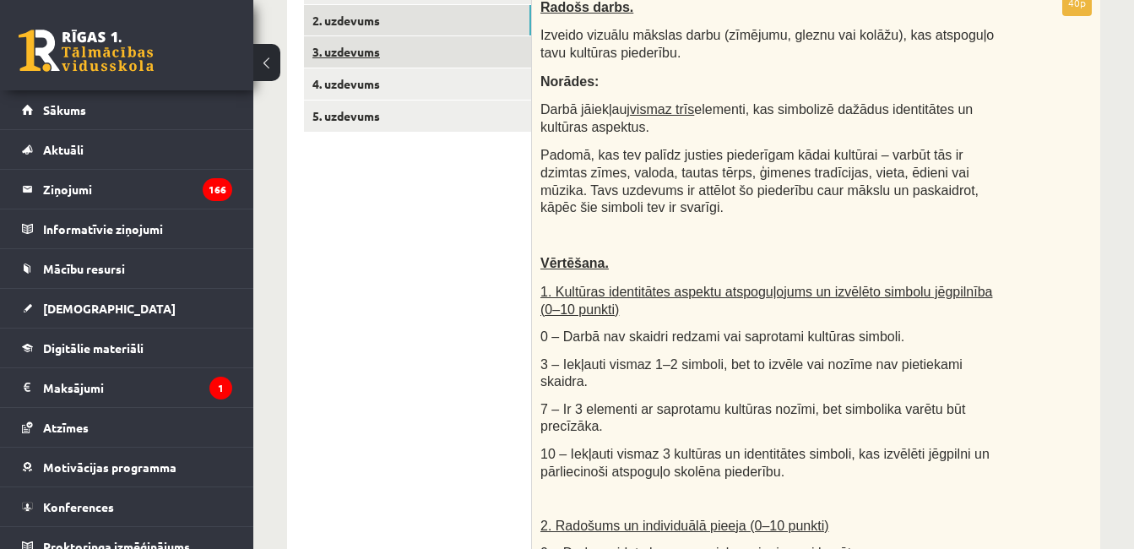
scroll to position [292, 0]
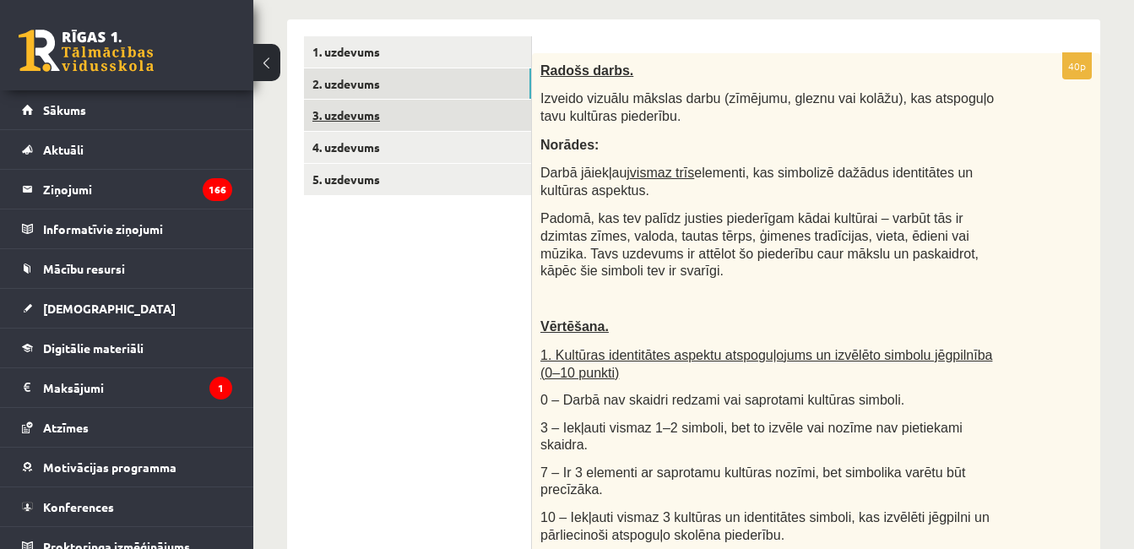
click at [433, 121] on link "3. uzdevums" at bounding box center [417, 115] width 227 height 31
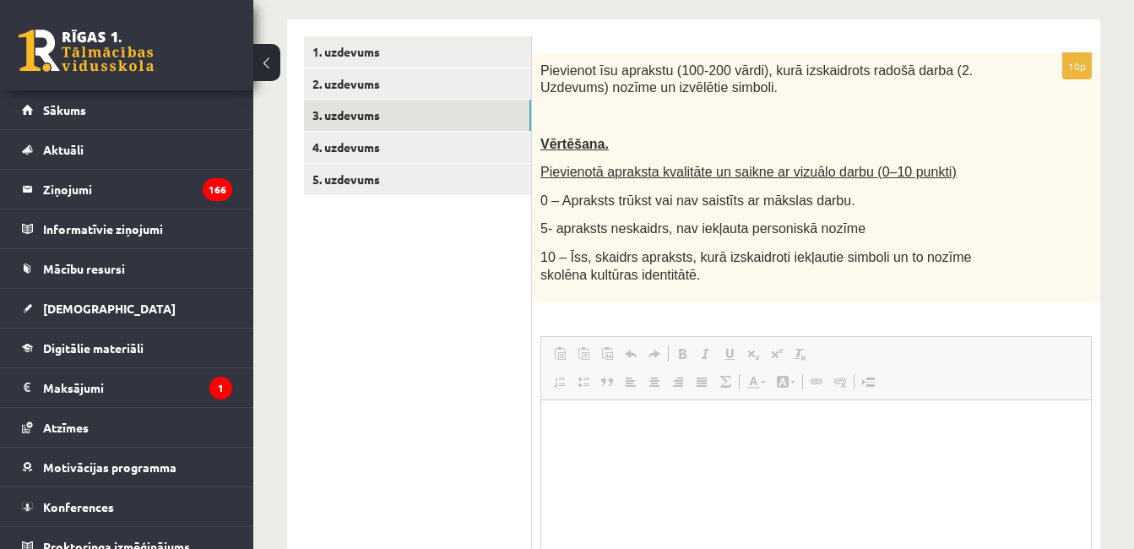
click at [480, 315] on ul "1. uzdevums 2. uzdevums 3. uzdevums 4. uzdevums 5. uzdevums" at bounding box center [418, 361] width 228 height 651
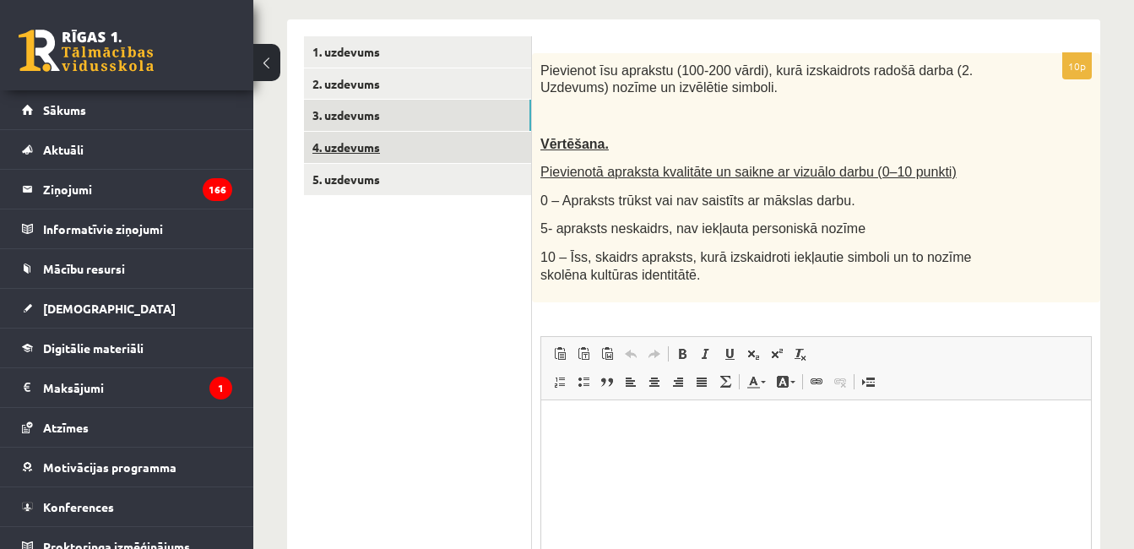
click at [424, 153] on link "4. uzdevums" at bounding box center [417, 147] width 227 height 31
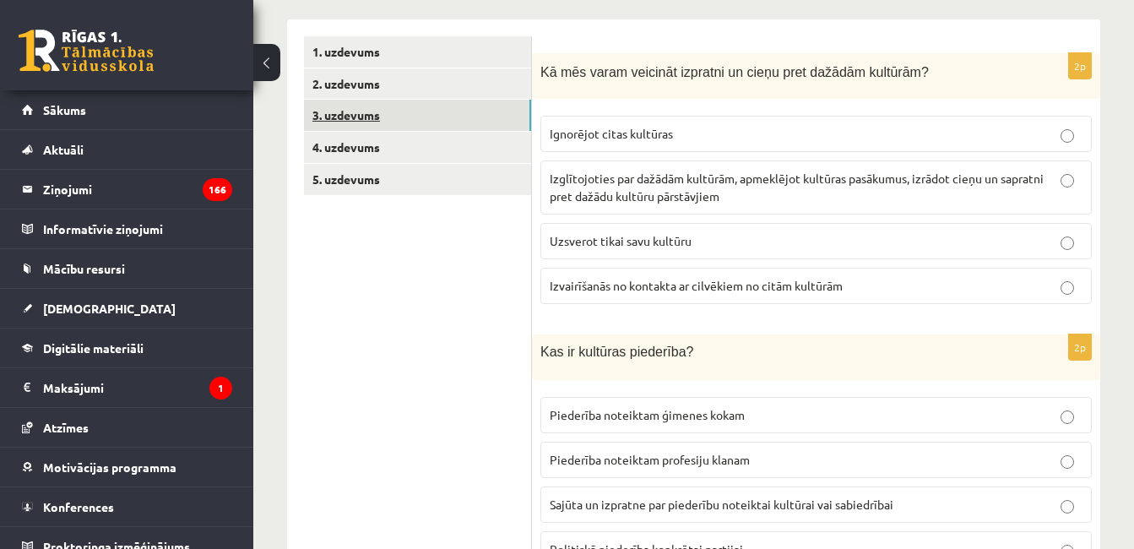
click at [402, 125] on link "3. uzdevums" at bounding box center [417, 115] width 227 height 31
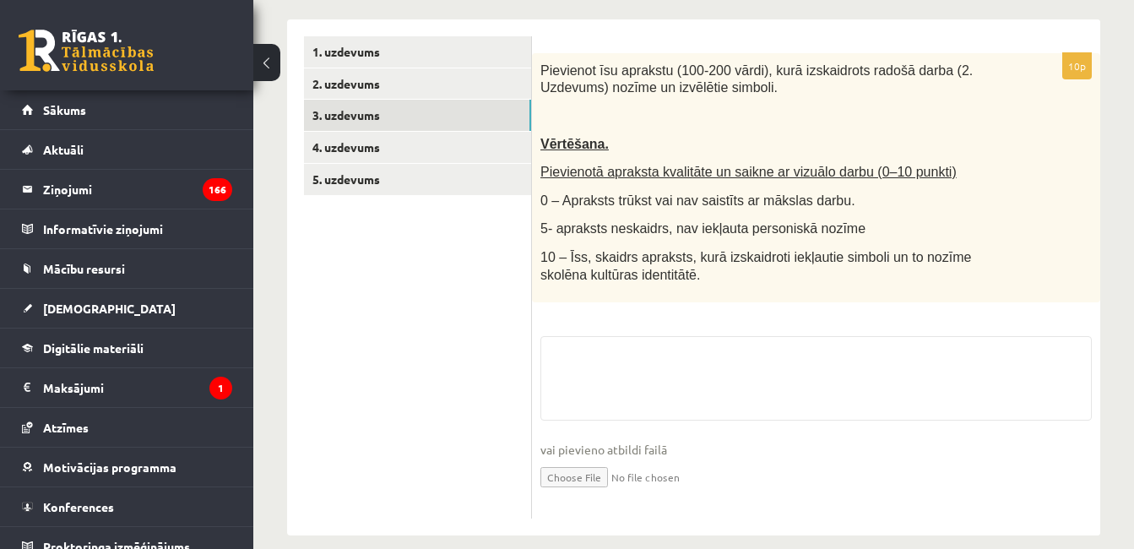
click at [551, 326] on div "10p Pievienot īsu aprakstu (100-200 vārdi), kurā izskaidrots radošā darba (2. U…" at bounding box center [816, 285] width 568 height 465
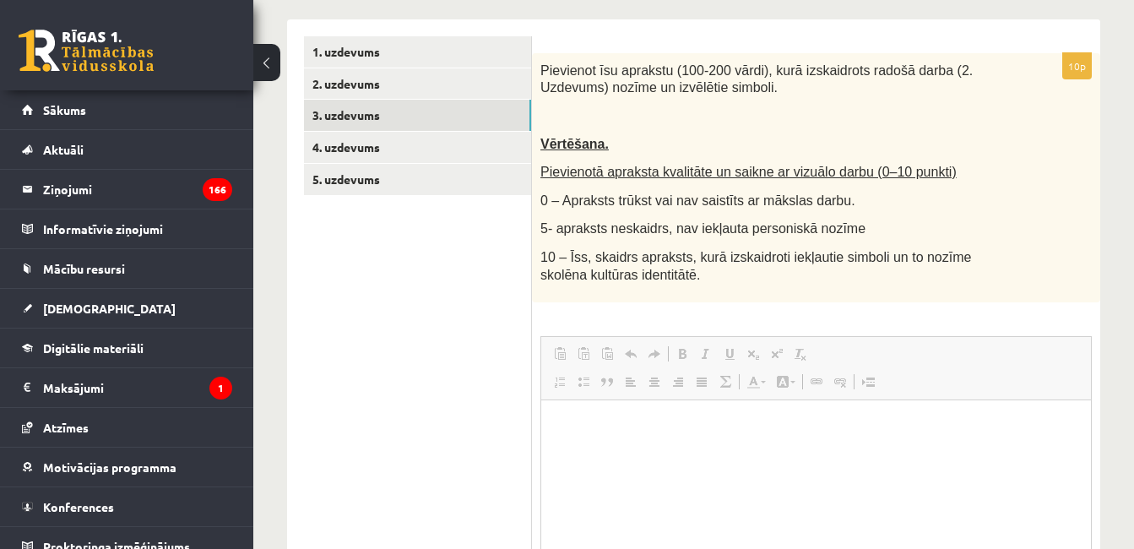
scroll to position [0, 0]
click at [555, 380] on span at bounding box center [560, 382] width 14 height 14
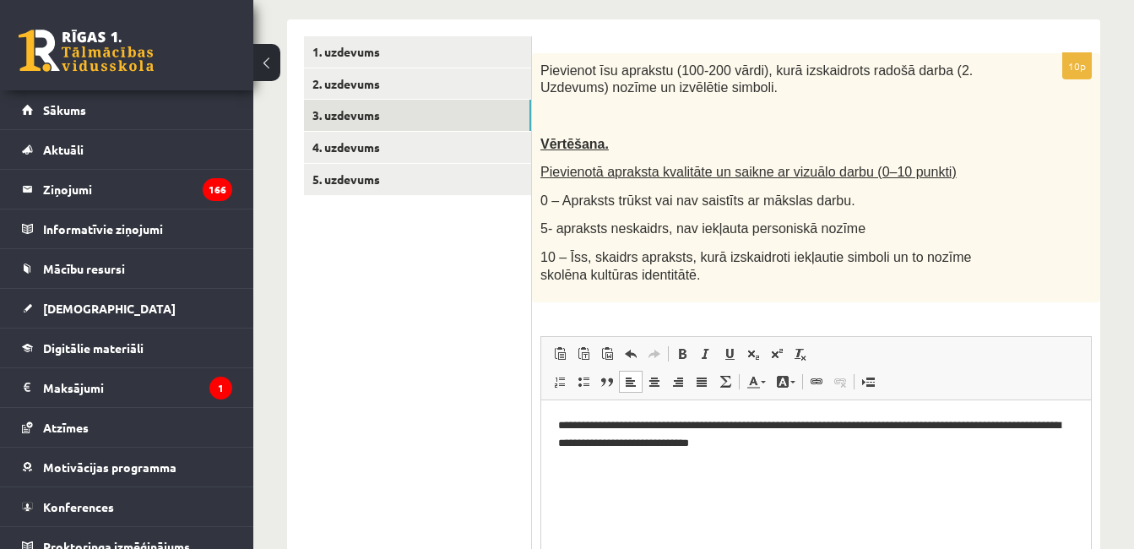
click at [736, 440] on p "**********" at bounding box center [816, 434] width 516 height 35
click at [740, 442] on p "**********" at bounding box center [816, 434] width 516 height 35
click at [819, 441] on p "**********" at bounding box center [816, 434] width 516 height 35
click at [825, 442] on p "**********" at bounding box center [816, 434] width 516 height 35
click at [817, 443] on p "**********" at bounding box center [816, 434] width 516 height 35
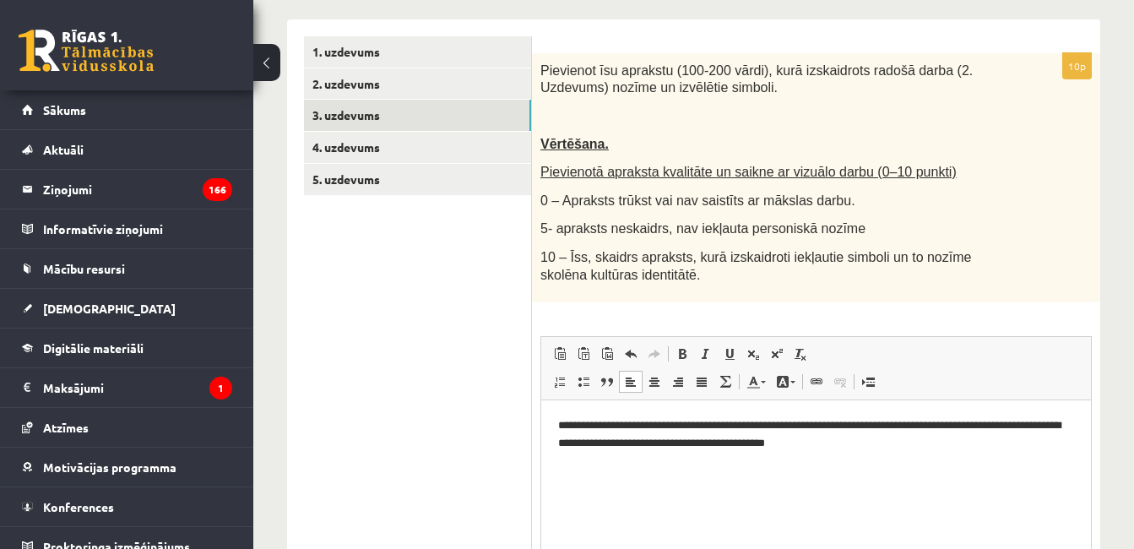
click at [822, 445] on p "**********" at bounding box center [816, 434] width 516 height 35
click at [880, 453] on html "**********" at bounding box center [816, 434] width 550 height 69
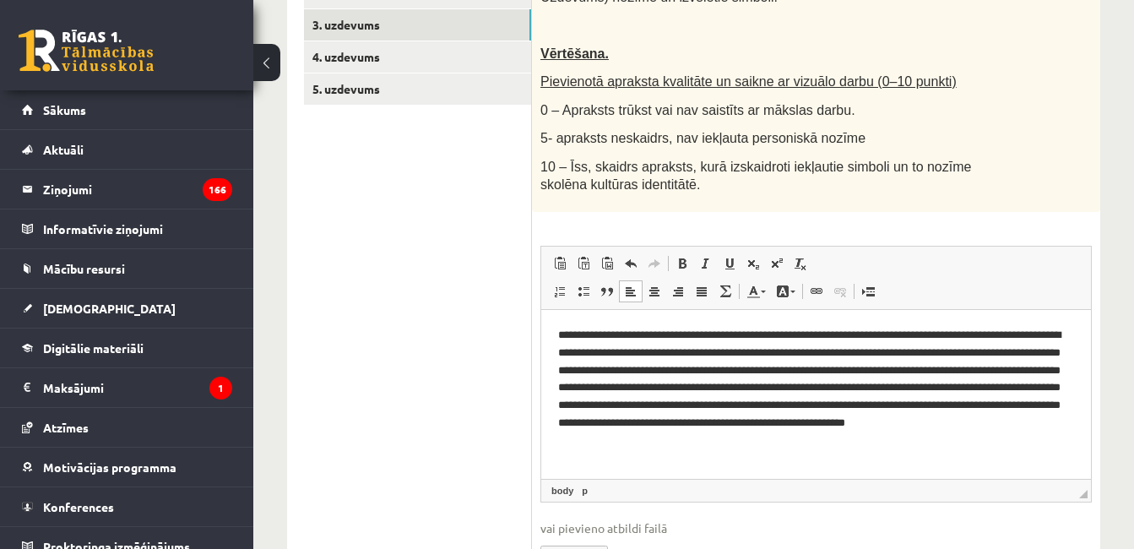
scroll to position [461, 0]
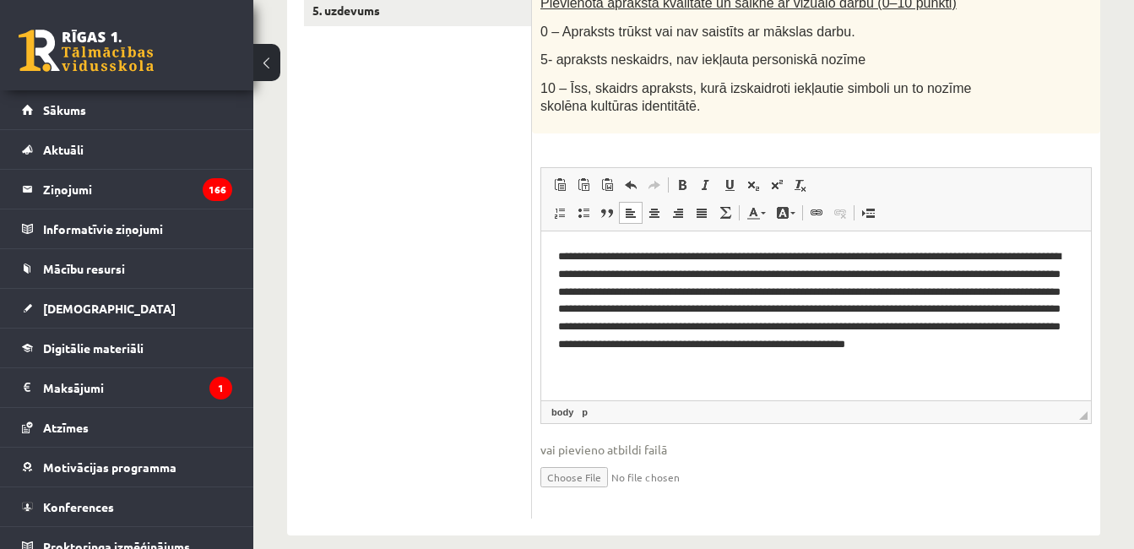
click at [835, 269] on p "**********" at bounding box center [816, 309] width 516 height 123
click at [925, 266] on p "**********" at bounding box center [816, 309] width 516 height 123
click at [824, 309] on p "**********" at bounding box center [816, 309] width 516 height 123
click at [823, 308] on p "**********" at bounding box center [816, 309] width 516 height 123
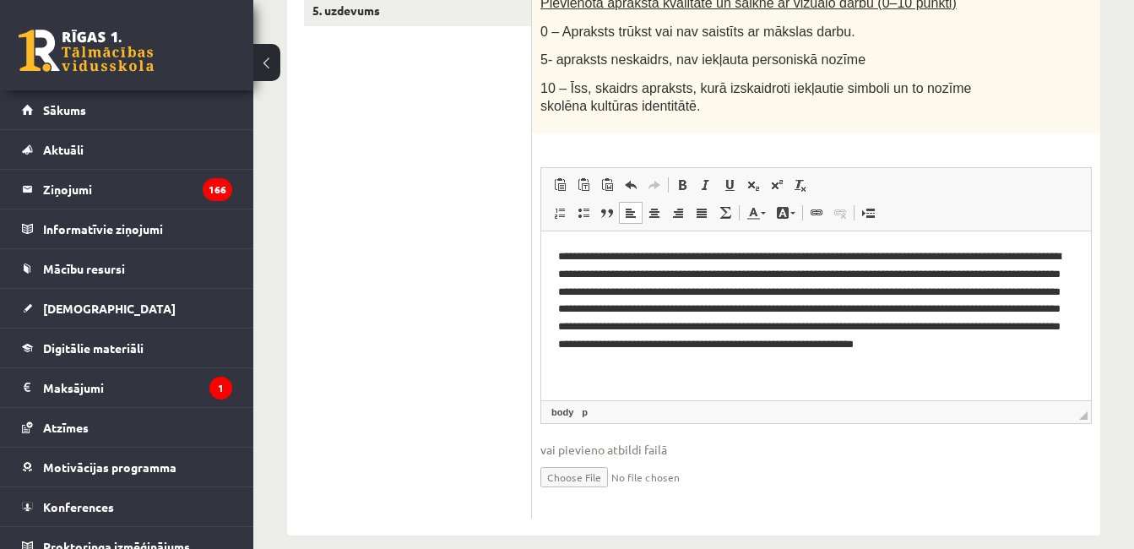
click at [824, 304] on p "**********" at bounding box center [816, 309] width 516 height 123
click at [829, 311] on p "**********" at bounding box center [816, 309] width 516 height 123
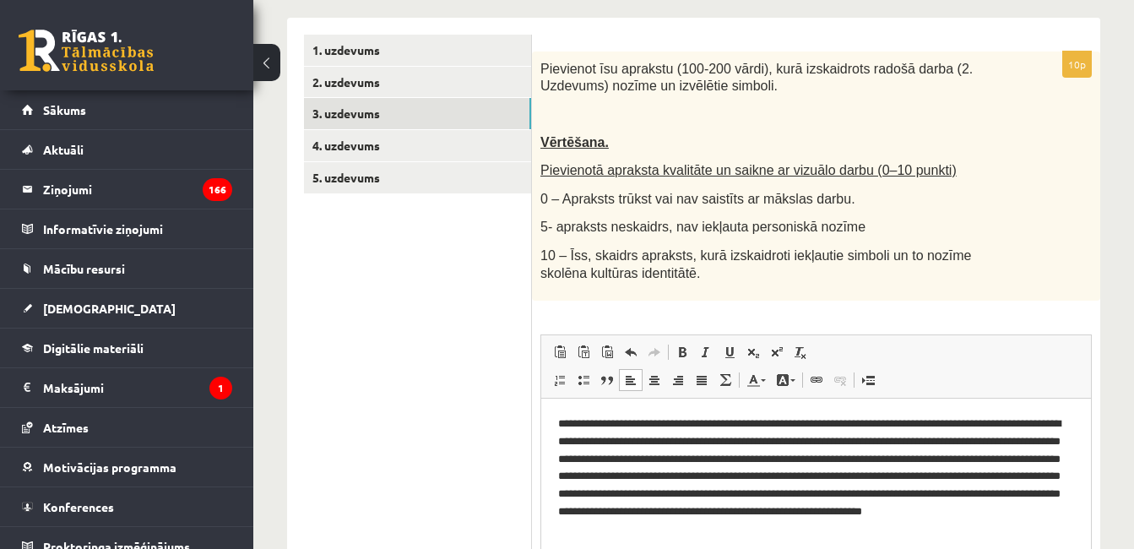
scroll to position [208, 0]
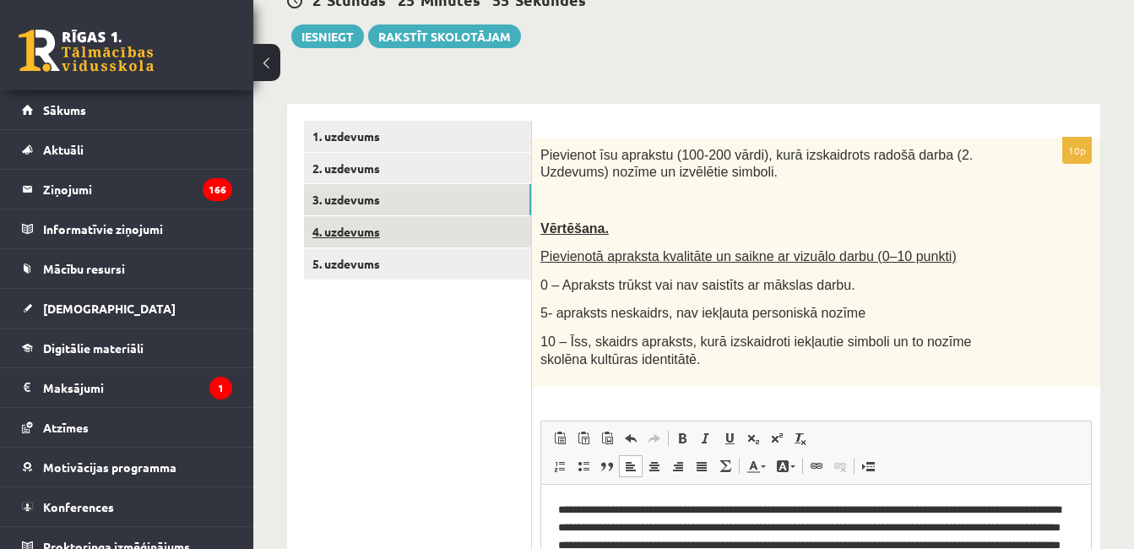
click at [379, 235] on link "4. uzdevums" at bounding box center [417, 231] width 227 height 31
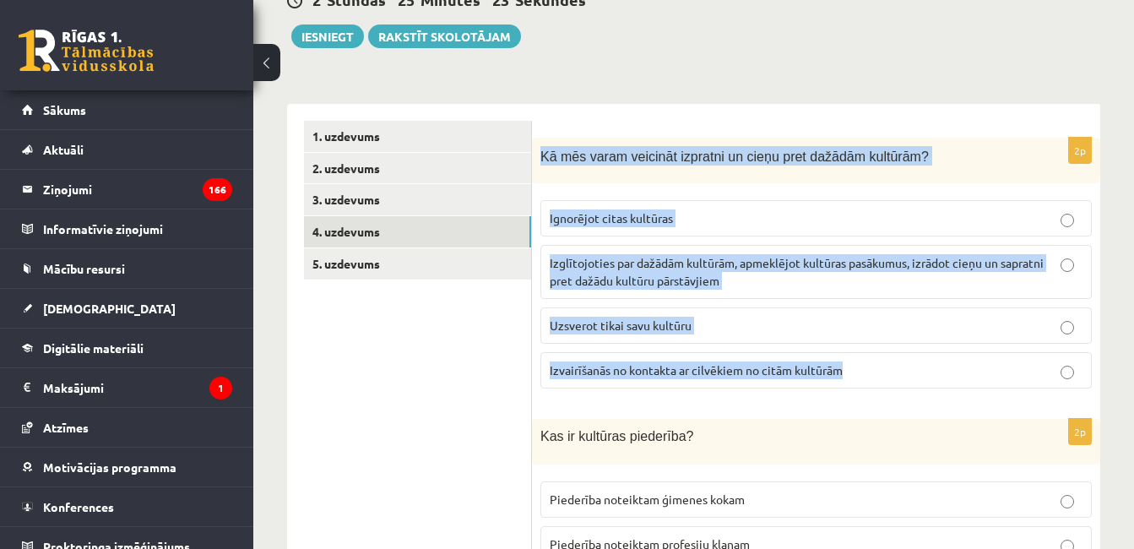
drag, startPoint x: 541, startPoint y: 159, endPoint x: 884, endPoint y: 366, distance: 400.8
click at [884, 366] on div "2p Kā mēs varam veicināt izpratni un cieņu pret dažādām kultūrām? Ignorējot cit…" at bounding box center [816, 270] width 568 height 265
click at [738, 276] on p "Izglītojoties par dažādām kultūrām, apmeklējot kultūras pasākumus, izrādot cieņ…" at bounding box center [816, 271] width 533 height 35
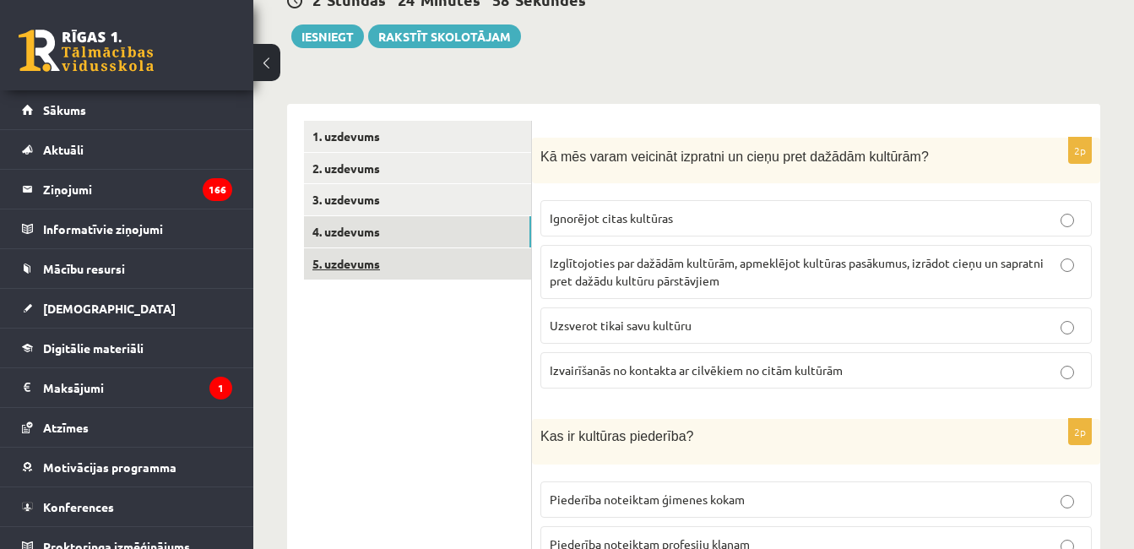
click at [371, 263] on link "5. uzdevums" at bounding box center [417, 263] width 227 height 31
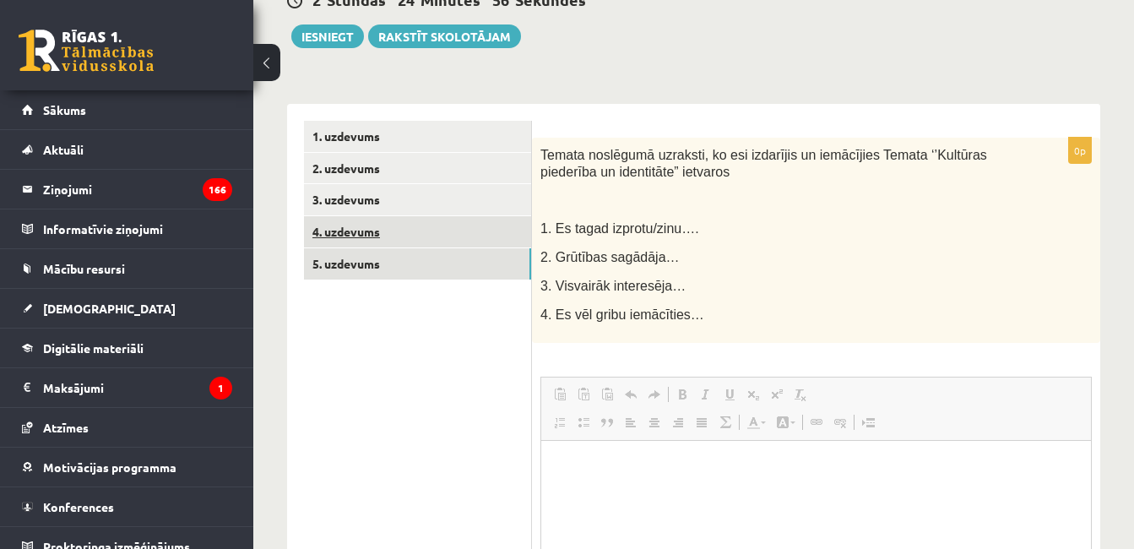
scroll to position [0, 0]
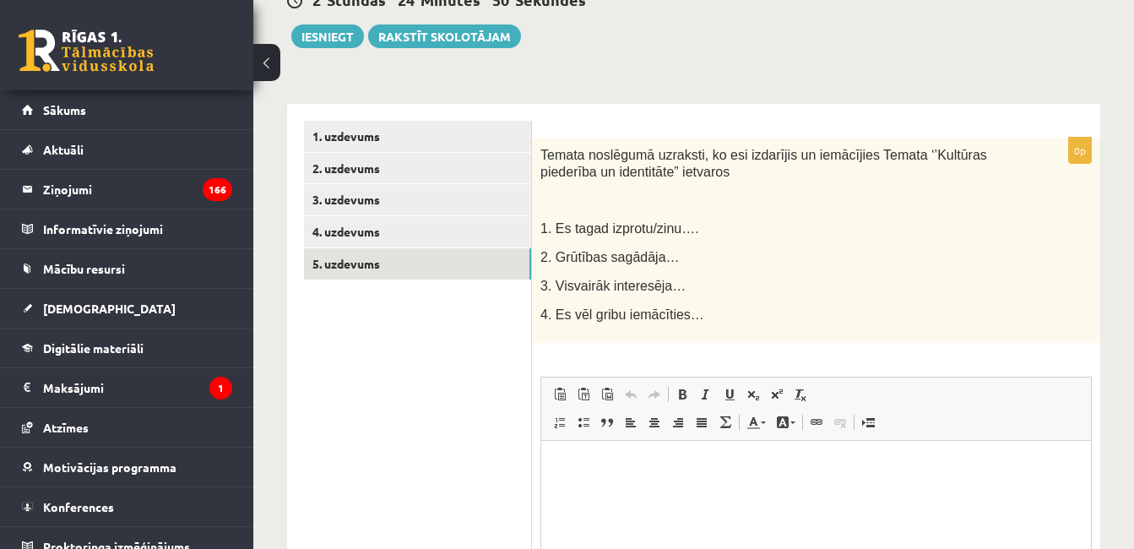
drag, startPoint x: 415, startPoint y: 187, endPoint x: 328, endPoint y: 377, distance: 208.2
click at [328, 377] on ul "1. uzdevums 2. uzdevums 3. uzdevums 4. uzdevums 5. uzdevums" at bounding box center [418, 424] width 228 height 607
click at [400, 233] on link "4. uzdevums" at bounding box center [417, 231] width 227 height 31
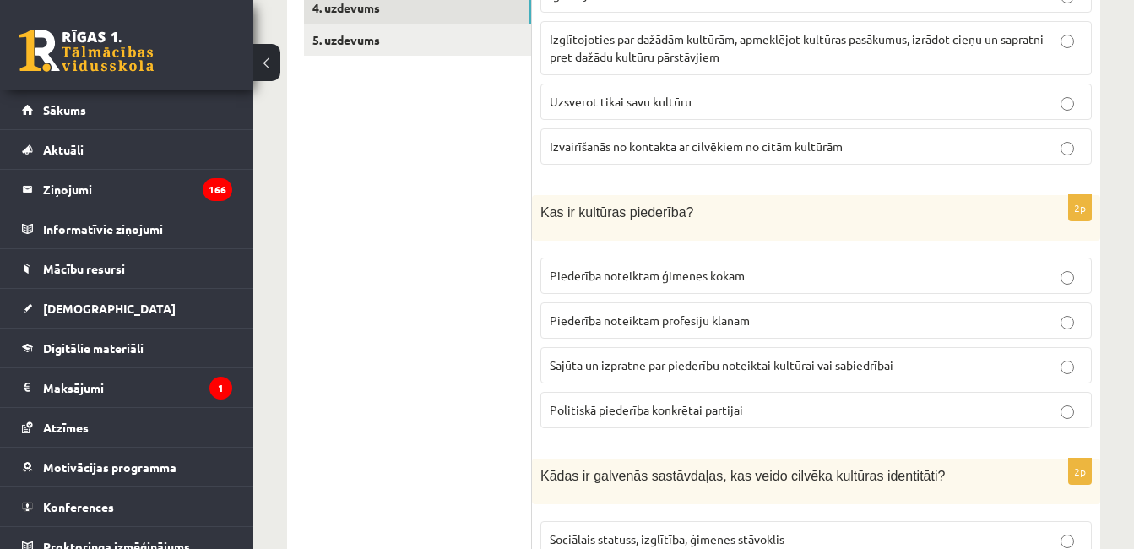
scroll to position [461, 0]
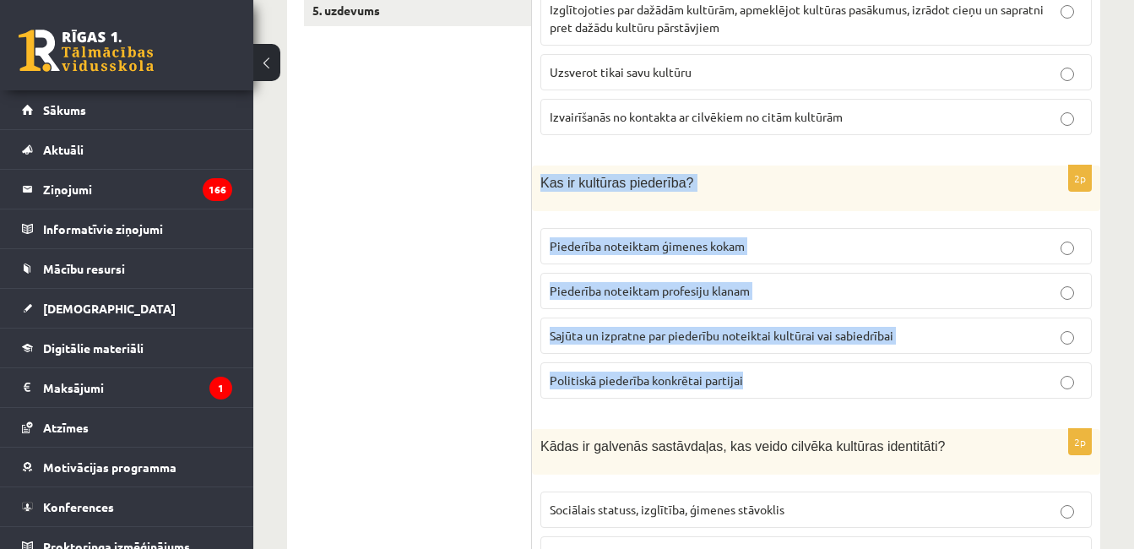
drag, startPoint x: 537, startPoint y: 187, endPoint x: 816, endPoint y: 384, distance: 341.1
click at [816, 384] on div "2p Kas ir kultūras piederība? Piederība noteiktam ģimenes kokam Piederība notei…" at bounding box center [816, 288] width 568 height 247
click at [952, 329] on p "Sajūta un izpratne par piederību noteiktai kultūrai vai sabiedrībai" at bounding box center [816, 336] width 533 height 18
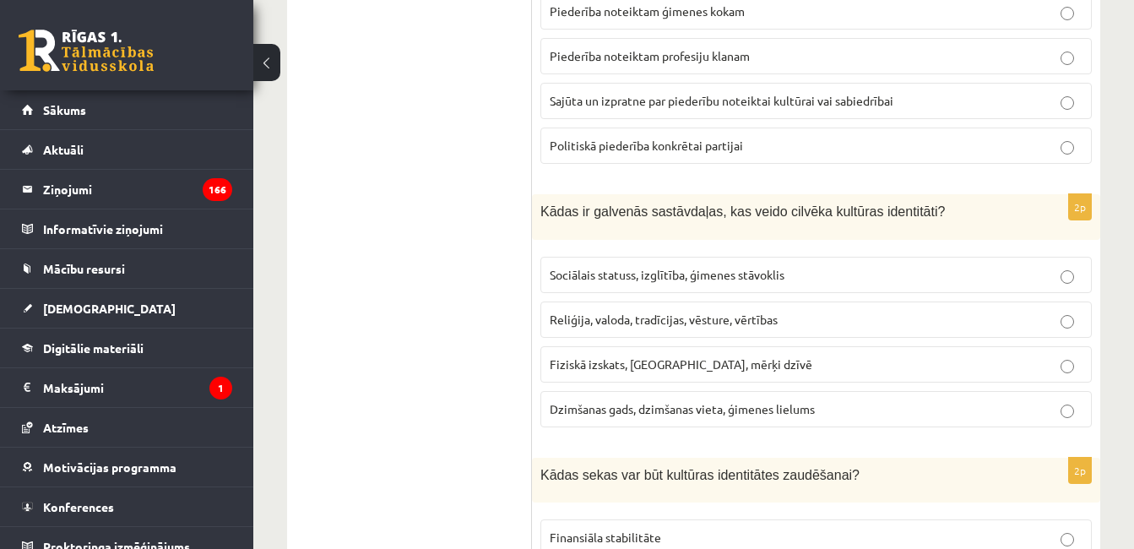
scroll to position [714, 0]
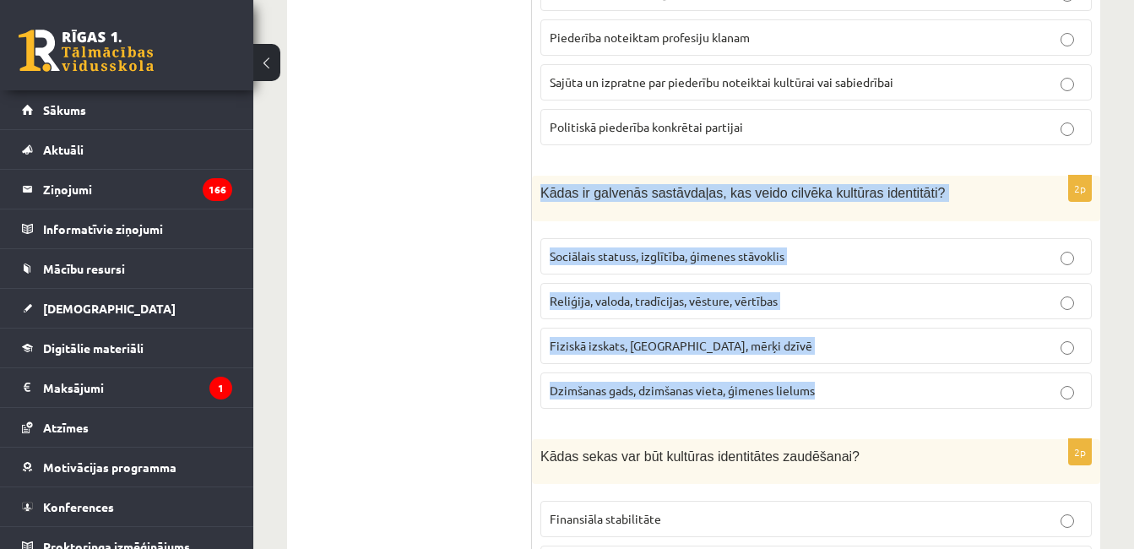
drag, startPoint x: 539, startPoint y: 194, endPoint x: 829, endPoint y: 399, distance: 355.6
click at [829, 399] on div "2p Kādas ir galvenās sastāvdaļas, kas veido cilvēka kultūras identitāti? Sociāl…" at bounding box center [816, 299] width 568 height 247
click at [830, 293] on p "Reliģija, valoda, tradīcijas, vēsture, vērtības" at bounding box center [816, 301] width 533 height 18
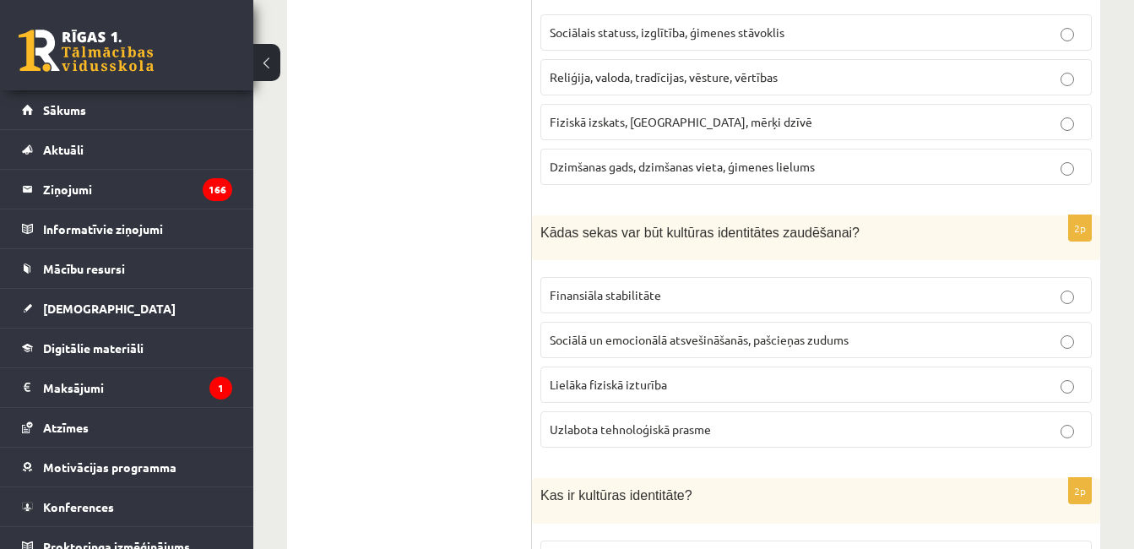
scroll to position [968, 0]
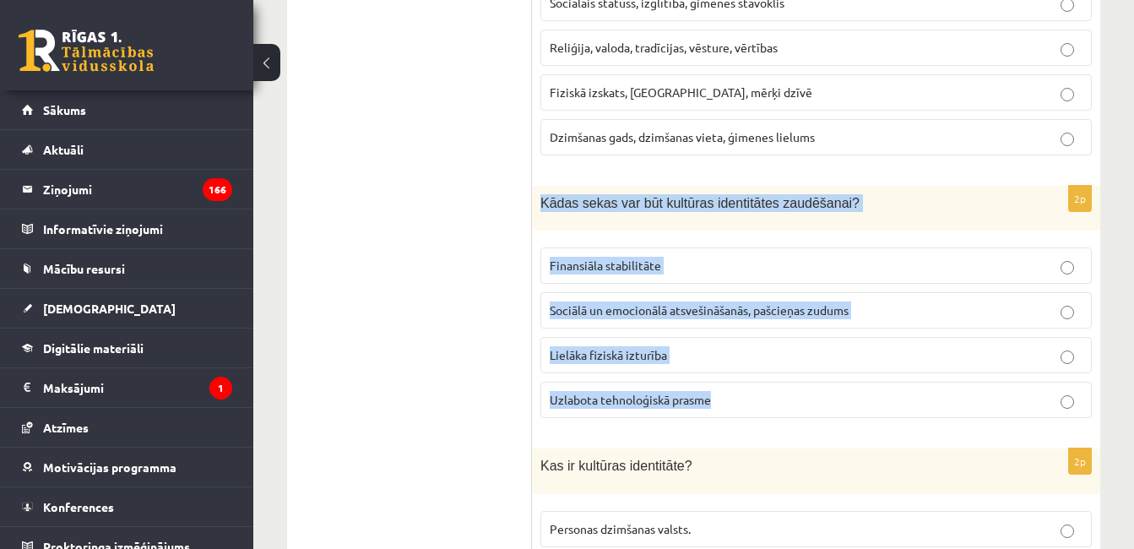
drag, startPoint x: 538, startPoint y: 202, endPoint x: 737, endPoint y: 390, distance: 274.2
click at [737, 390] on div "2p Kādas sekas var būt kultūras identitātes zaudēšanai? Finansiāla stabilitāte …" at bounding box center [816, 309] width 568 height 247
click at [866, 319] on p "Sociālā un emocionālā atsvešināšanās, pašcieņas zudums" at bounding box center [816, 310] width 533 height 18
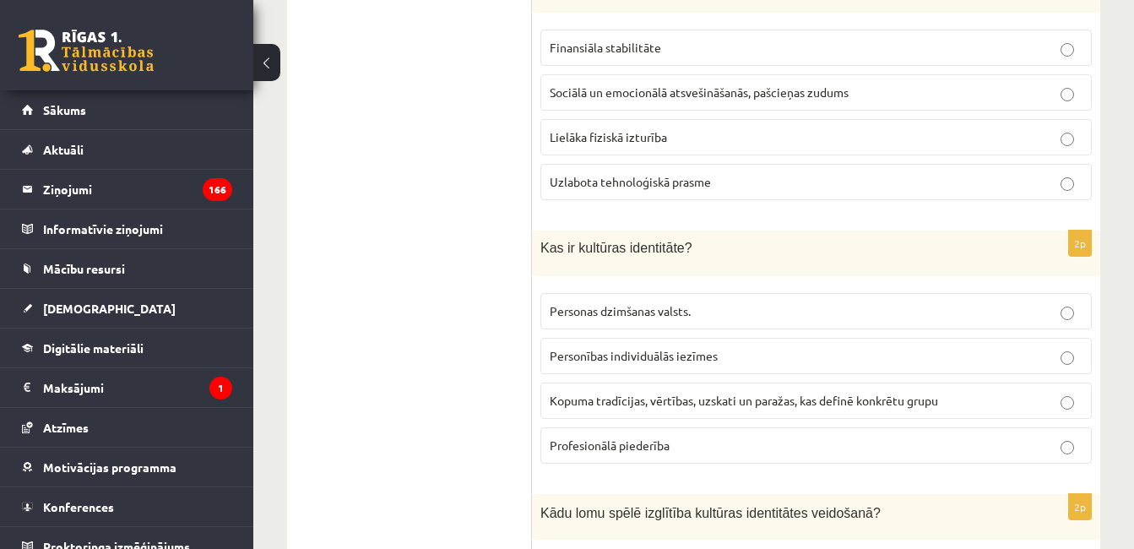
scroll to position [1221, 0]
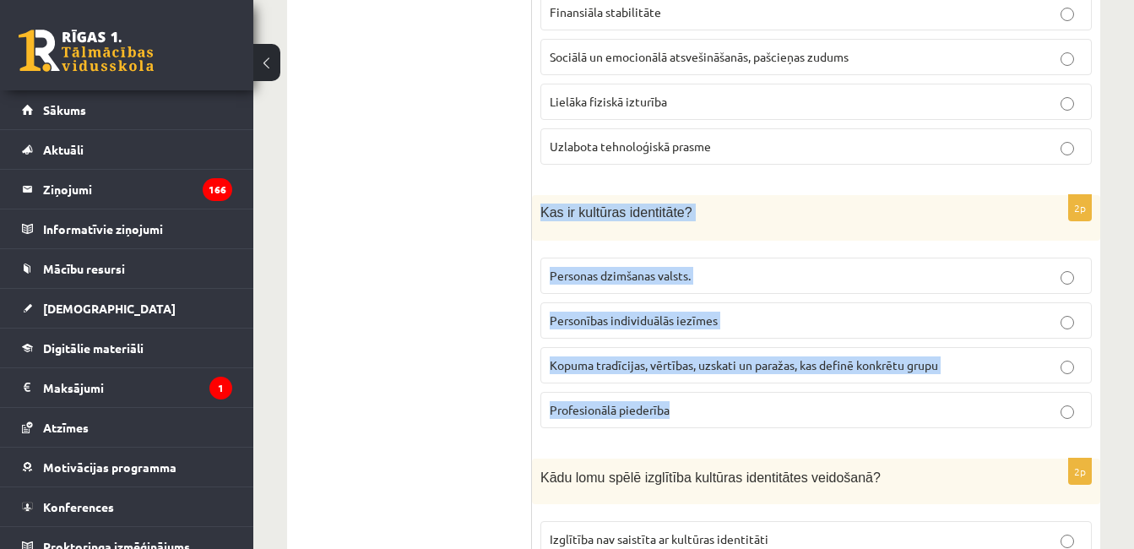
drag, startPoint x: 536, startPoint y: 217, endPoint x: 786, endPoint y: 404, distance: 311.9
click at [786, 404] on div "2p Kas ir kultūras identitāte? Personas dzimšanas valsts. Personības individuāl…" at bounding box center [816, 318] width 568 height 247
click at [755, 367] on span "Kopuma tradīcijas, vērtības, uzskati un paražas, kas definē konkrētu grupu" at bounding box center [744, 364] width 388 height 15
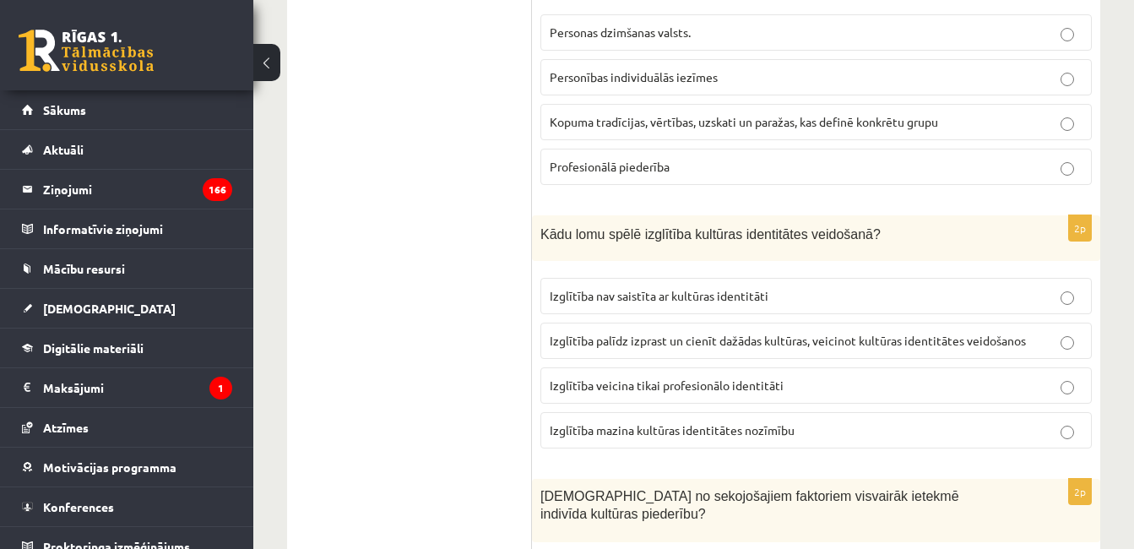
scroll to position [1474, 0]
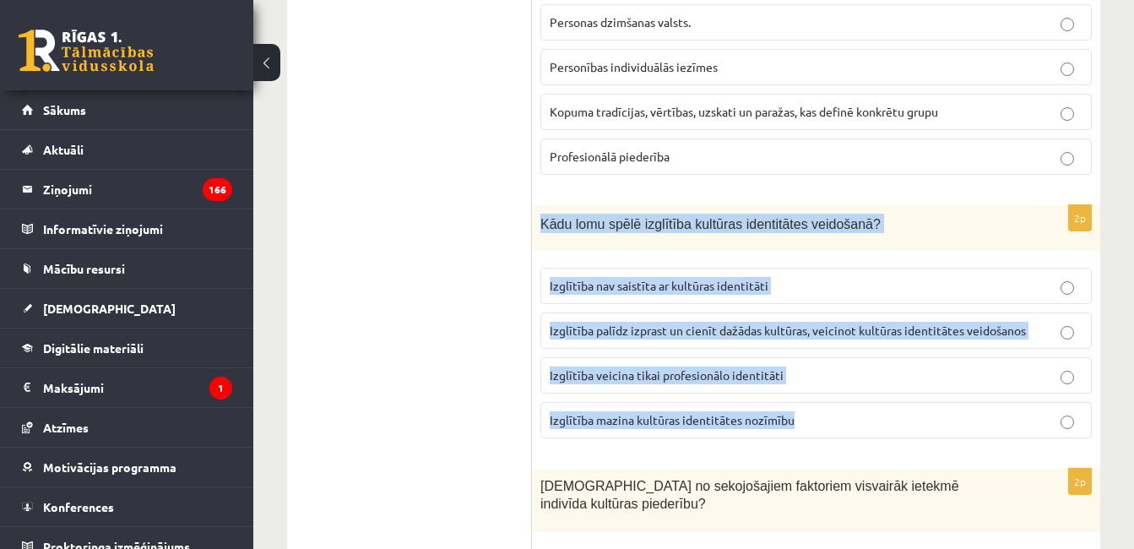
drag, startPoint x: 540, startPoint y: 231, endPoint x: 851, endPoint y: 432, distance: 371.2
click at [851, 432] on div "2p Kādu lomu spēlē izglītība kultūras identitātes veidošanā? Izglītība nav sais…" at bounding box center [816, 328] width 568 height 247
click at [714, 332] on span "Izglītība palīdz izprast un cienīt dažādas kultūras, veicinot kultūras identitā…" at bounding box center [788, 330] width 476 height 15
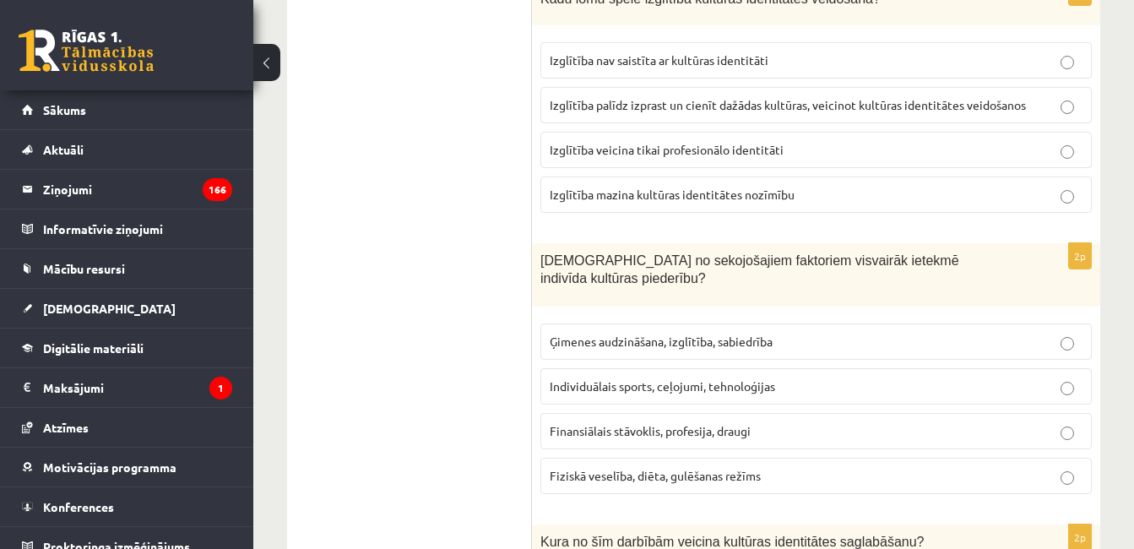
scroll to position [1728, 0]
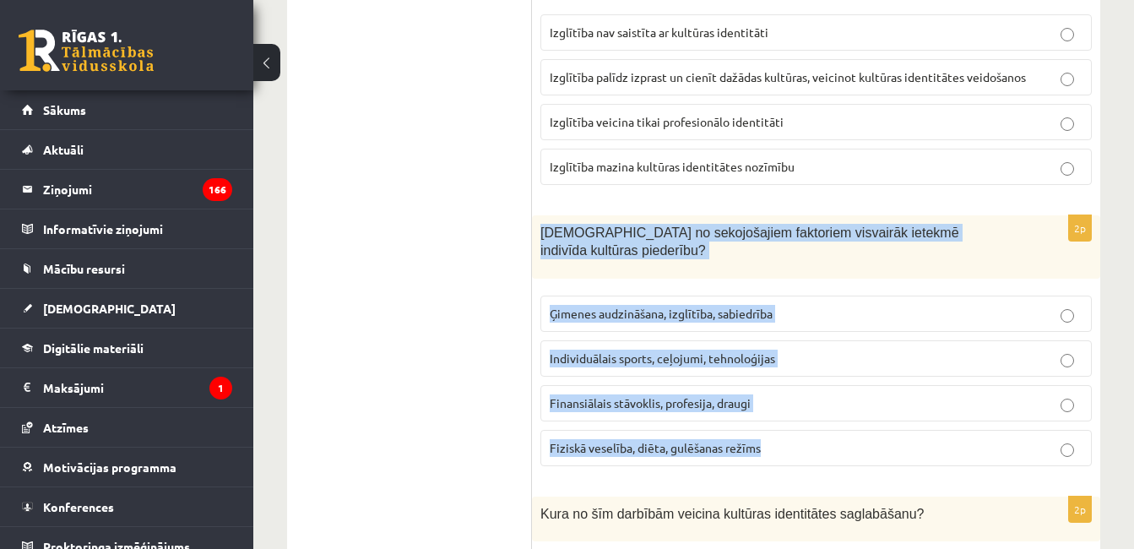
drag, startPoint x: 535, startPoint y: 229, endPoint x: 798, endPoint y: 446, distance: 340.6
click at [798, 446] on div "2p Kuri no sekojošajiem faktoriem visvairāk ietekmē indivīda kultūras piederību…" at bounding box center [816, 346] width 568 height 263
click at [804, 305] on p "Ģimenes audzināšana, izglītība, sabiedrība" at bounding box center [816, 314] width 533 height 18
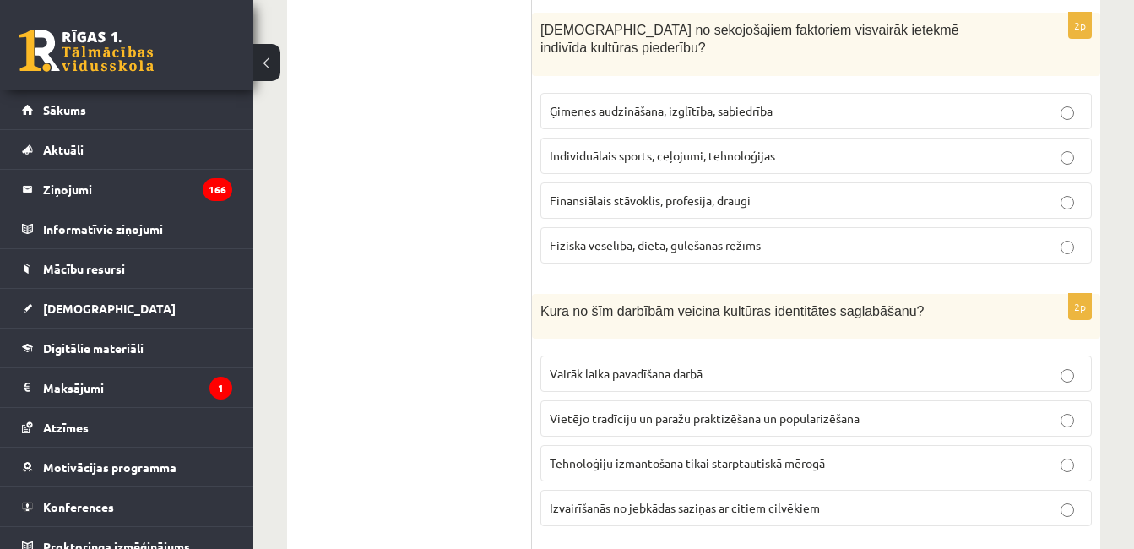
scroll to position [1981, 0]
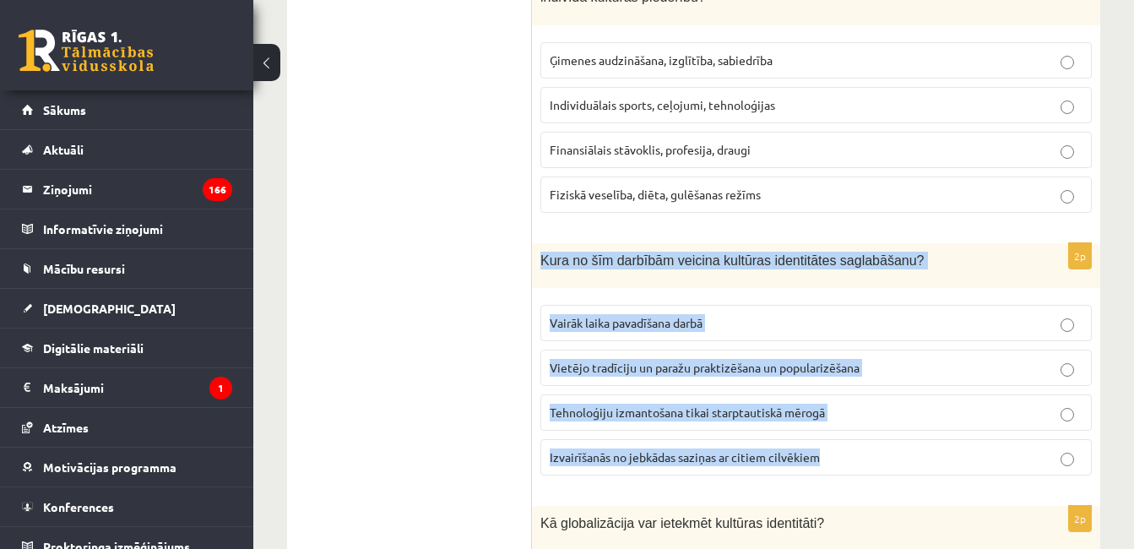
drag, startPoint x: 535, startPoint y: 244, endPoint x: 837, endPoint y: 442, distance: 360.9
click at [837, 442] on div "2p Kura no šīm darbībām veicina kultūras identitātes saglabāšanu? Vairāk laika …" at bounding box center [816, 366] width 568 height 247
click at [705, 360] on span "Vietējo tradīciju un paražu praktizēšana un popularizēšana" at bounding box center [705, 367] width 310 height 15
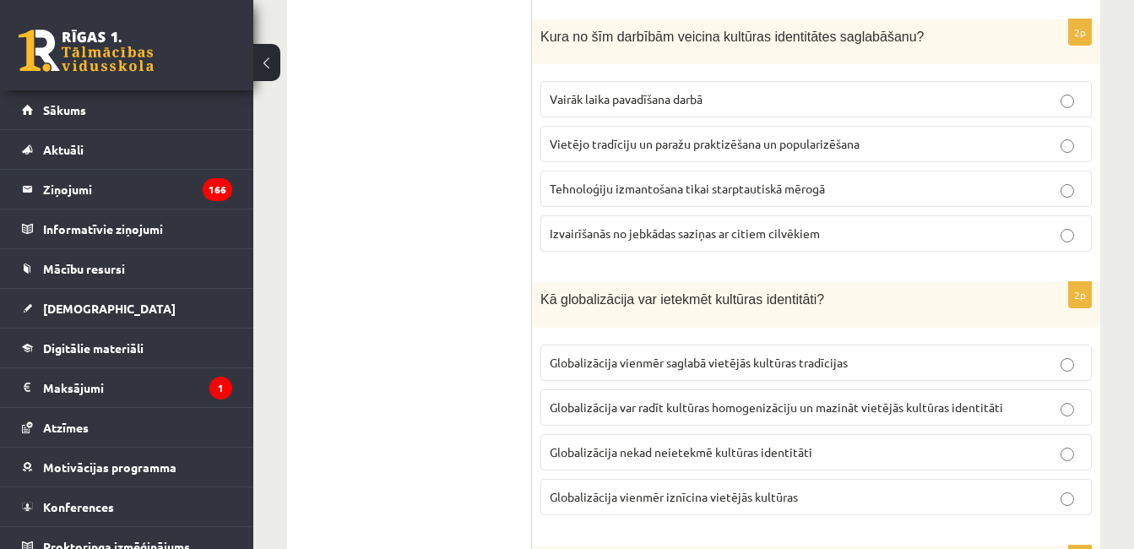
scroll to position [2234, 0]
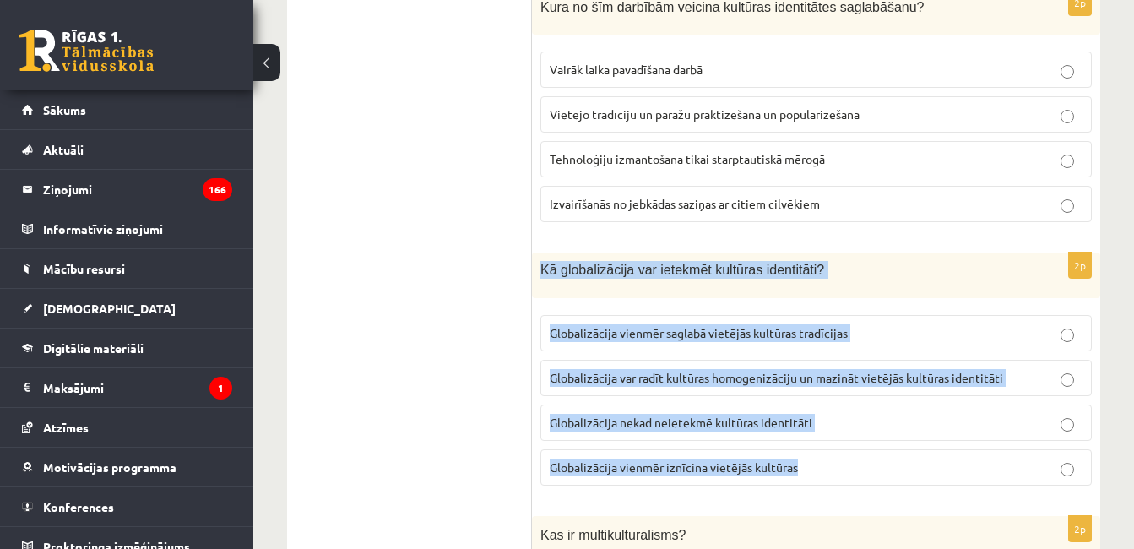
drag, startPoint x: 536, startPoint y: 255, endPoint x: 838, endPoint y: 470, distance: 371.1
click at [837, 470] on div "2p Kā globalizācija var ietekmēt kultūras identitāti? Globalizācija vienmēr sag…" at bounding box center [816, 375] width 568 height 247
click at [846, 458] on p "Globalizācija vienmēr iznīcina vietējās kultūras" at bounding box center [816, 467] width 533 height 18
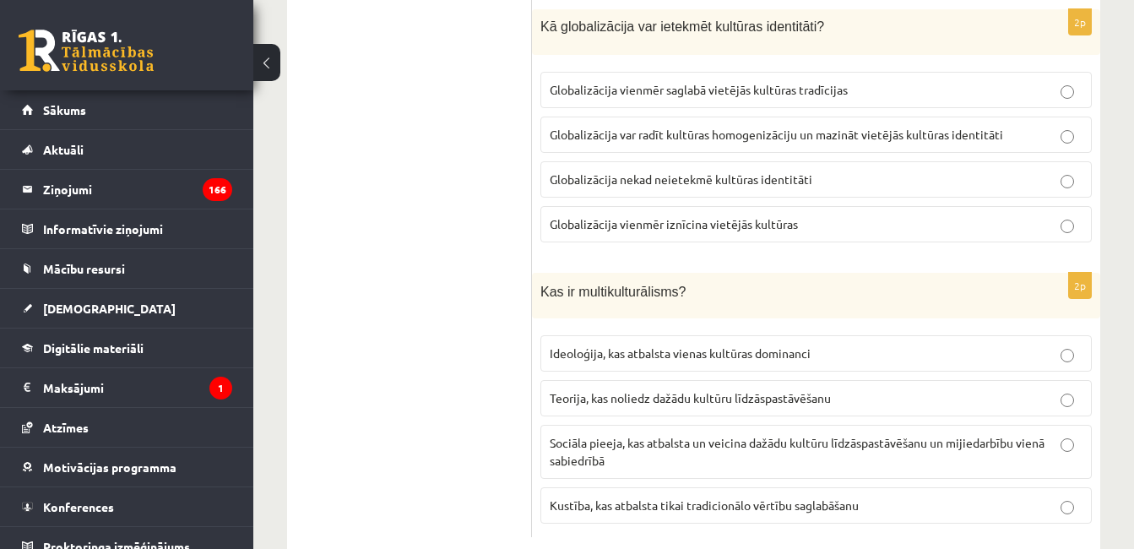
scroll to position [2501, 0]
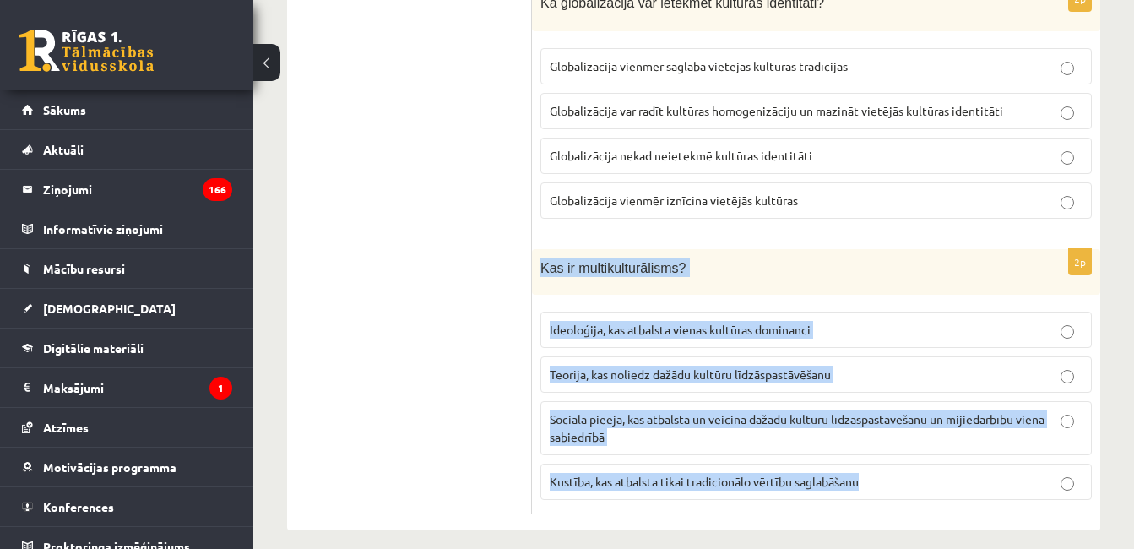
drag, startPoint x: 540, startPoint y: 246, endPoint x: 925, endPoint y: 464, distance: 442.4
click at [925, 464] on div "2p Kas ir multikulturālisms? Ideoloģija, kas atbalsta vienas kultūras dominanci…" at bounding box center [816, 381] width 568 height 265
click at [767, 411] on span "Sociāla pieeja, kas atbalsta un veicina dažādu kultūru līdzāspastāvēšanu un mij…" at bounding box center [797, 427] width 495 height 33
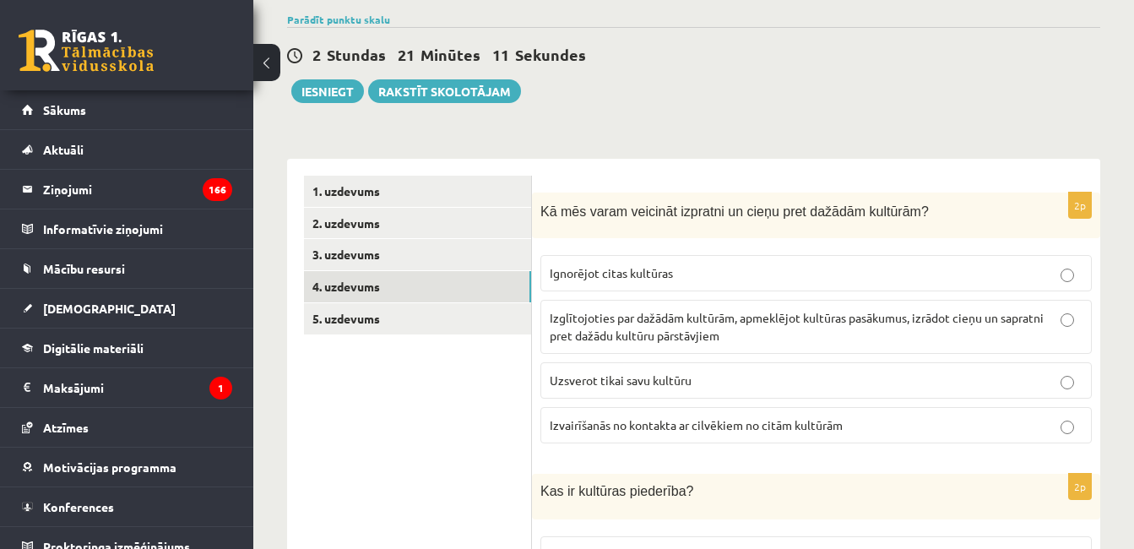
scroll to position [137, 0]
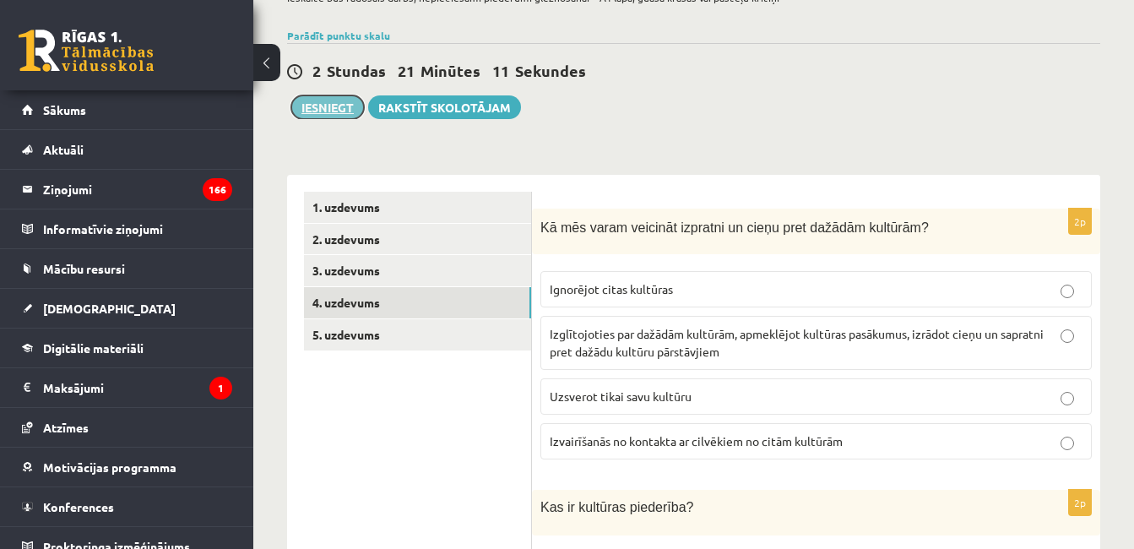
click at [331, 109] on button "Iesniegt" at bounding box center [327, 107] width 73 height 24
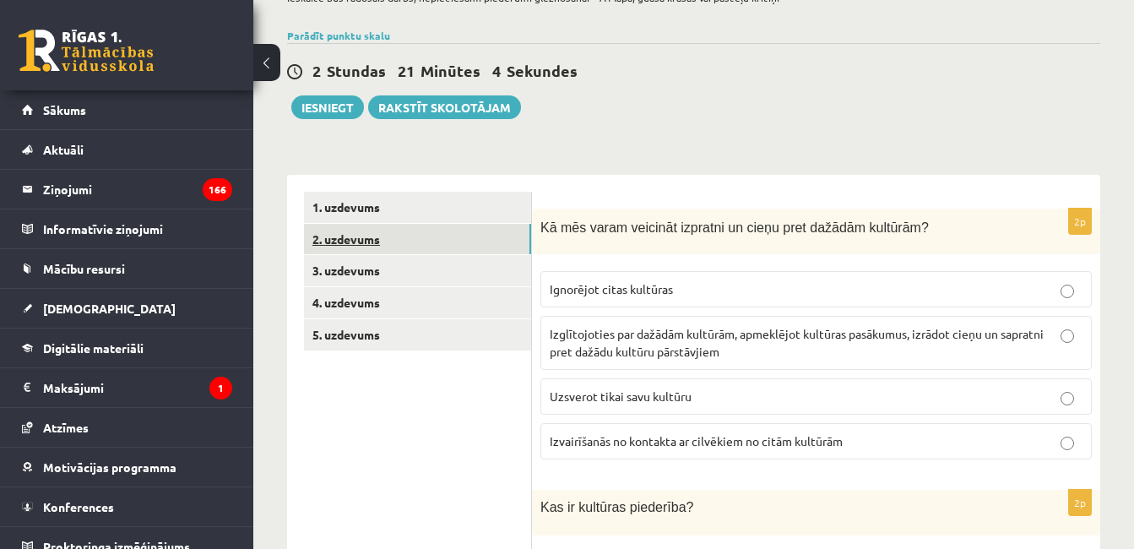
click at [462, 225] on link "2. uzdevums" at bounding box center [417, 239] width 227 height 31
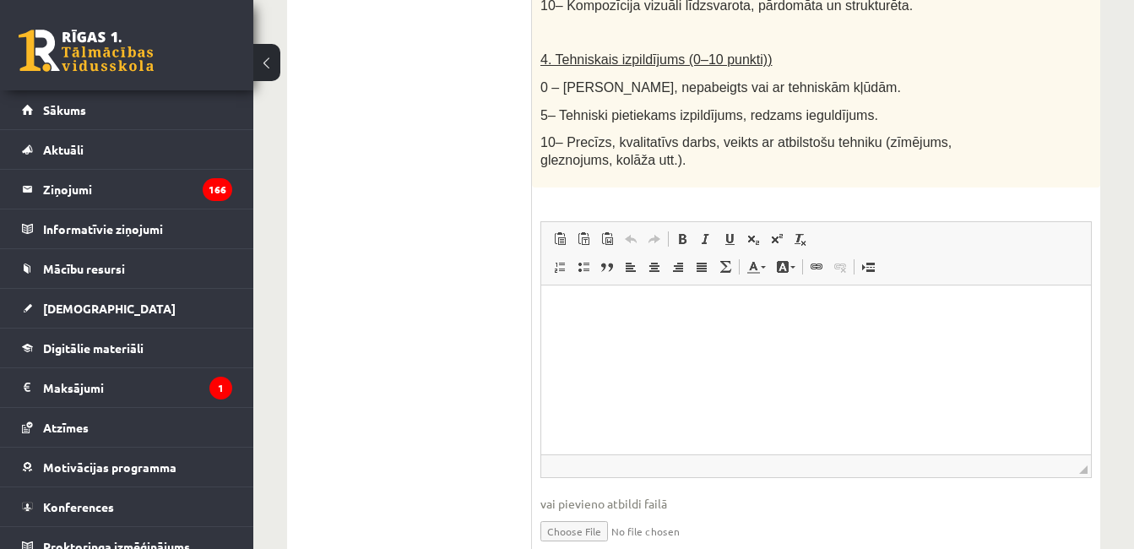
scroll to position [1136, 0]
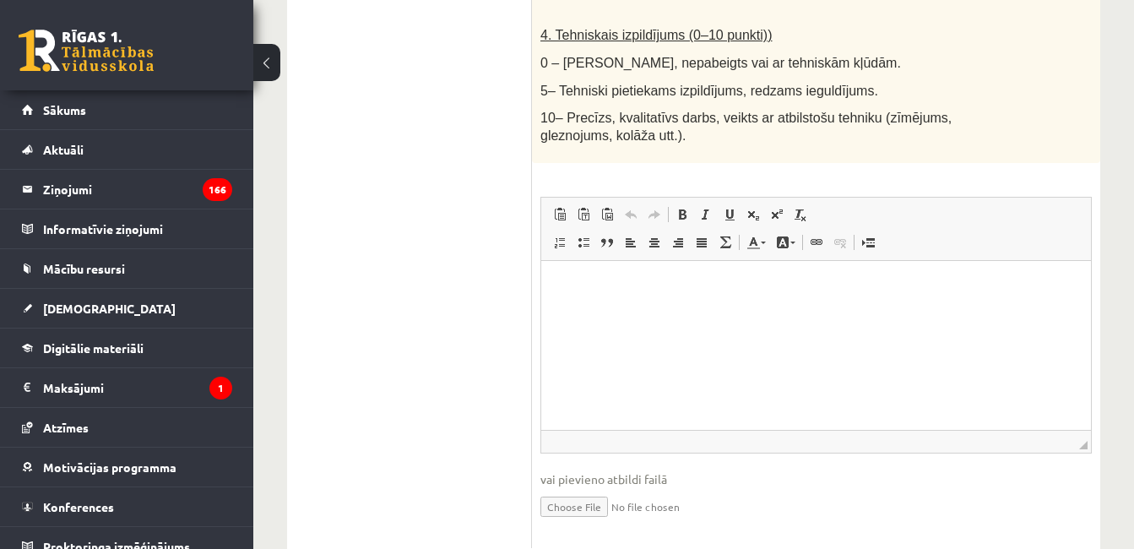
click at [578, 488] on input "file" at bounding box center [815, 505] width 551 height 35
click at [592, 488] on input "file" at bounding box center [815, 505] width 551 height 35
type input "**********"
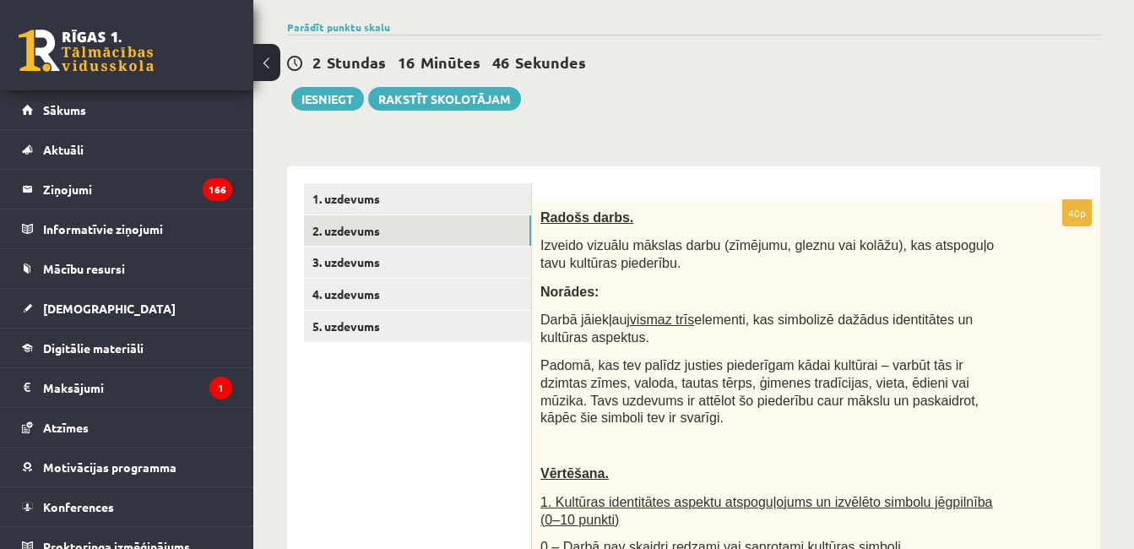
scroll to position [123, 0]
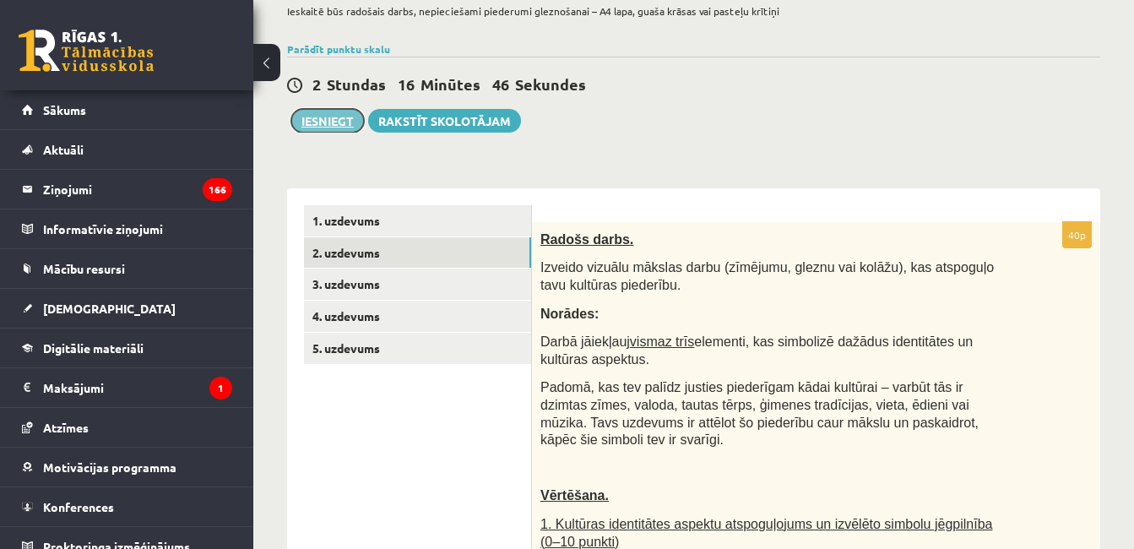
click at [306, 124] on button "Iesniegt" at bounding box center [327, 121] width 73 height 24
